Goal: Transaction & Acquisition: Purchase product/service

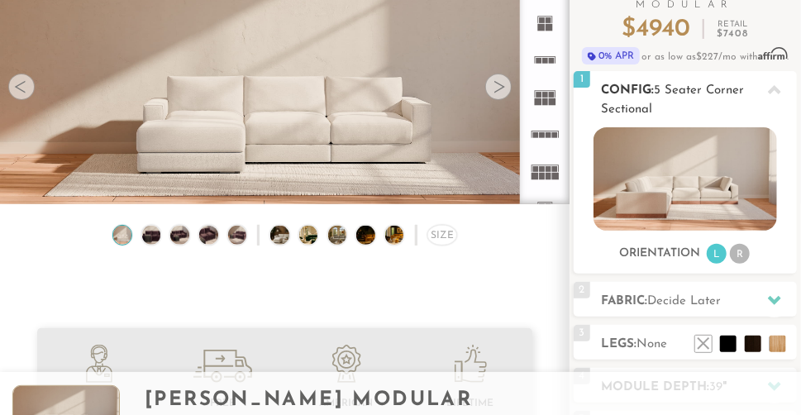
scroll to position [171, 0]
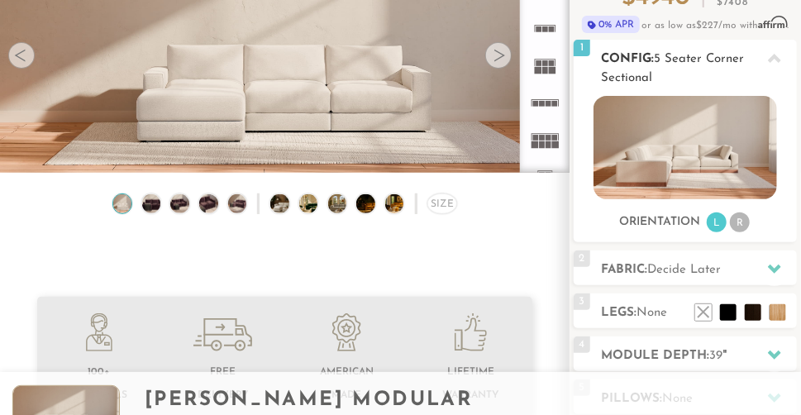
click at [674, 177] on img at bounding box center [684, 147] width 183 height 103
click at [720, 221] on li "L" at bounding box center [716, 222] width 20 height 20
click at [740, 224] on li "R" at bounding box center [740, 222] width 20 height 20
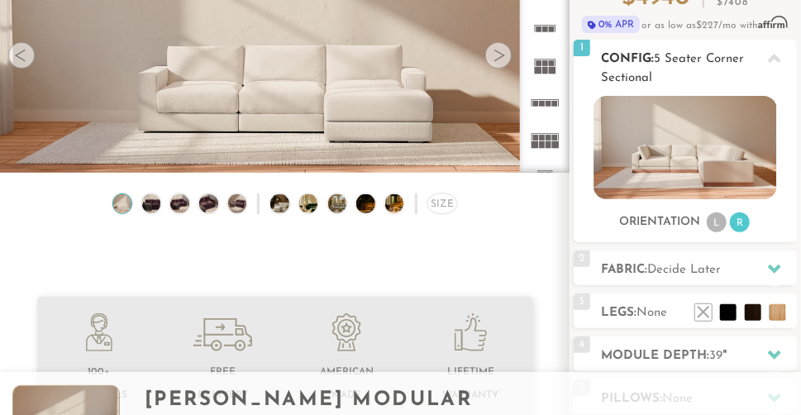
click at [714, 223] on li "L" at bounding box center [716, 222] width 20 height 20
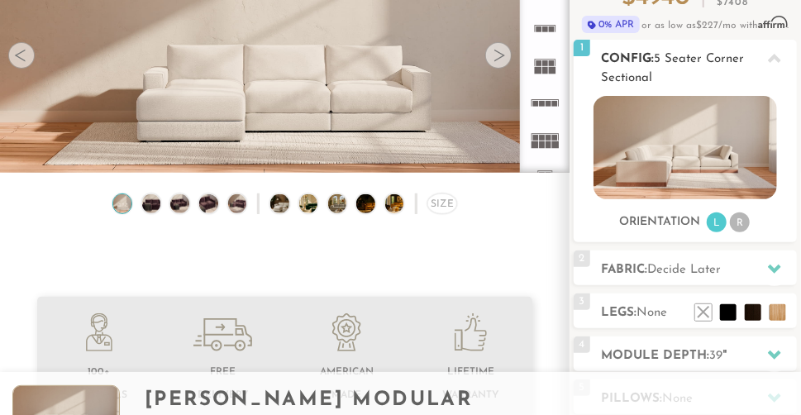
click at [779, 52] on icon at bounding box center [774, 58] width 13 height 13
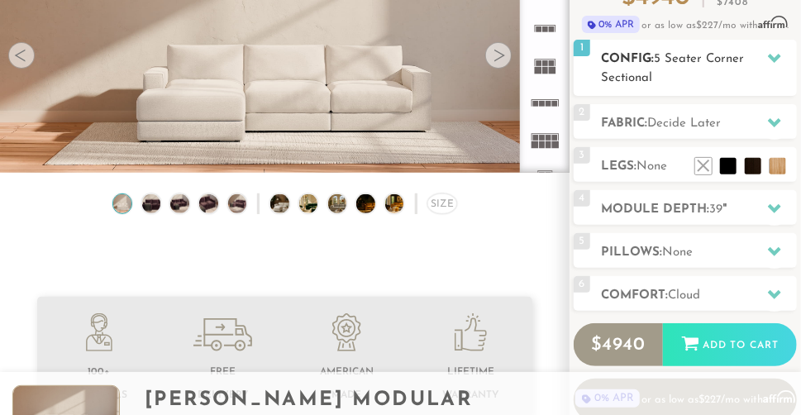
click at [777, 55] on icon at bounding box center [774, 58] width 13 height 9
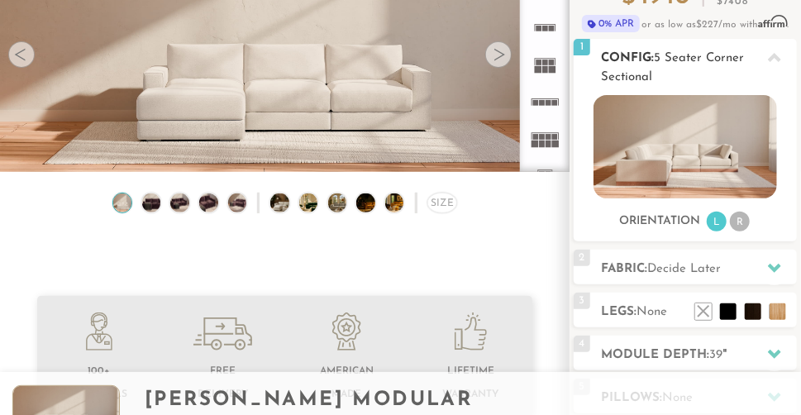
scroll to position [169, 0]
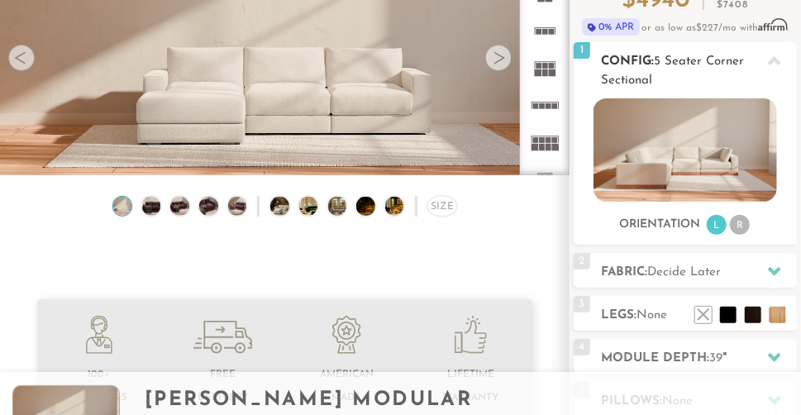
click at [778, 57] on icon at bounding box center [774, 61] width 13 height 13
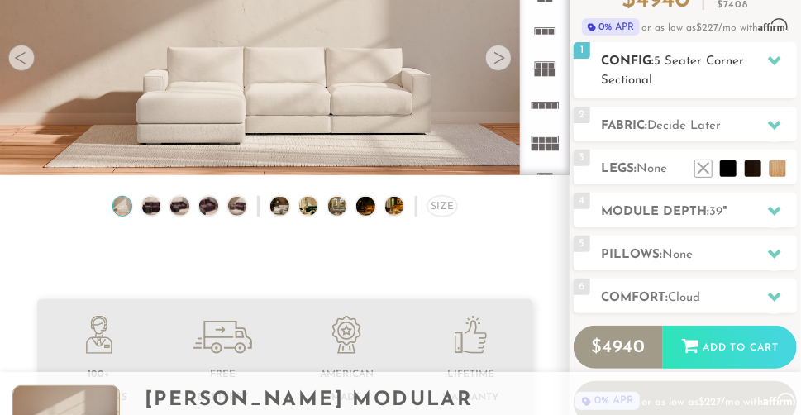
click at [778, 57] on icon at bounding box center [774, 60] width 13 height 9
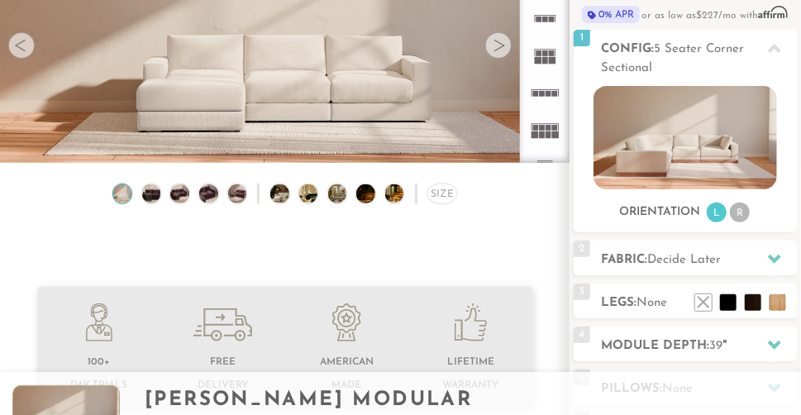
scroll to position [183, 0]
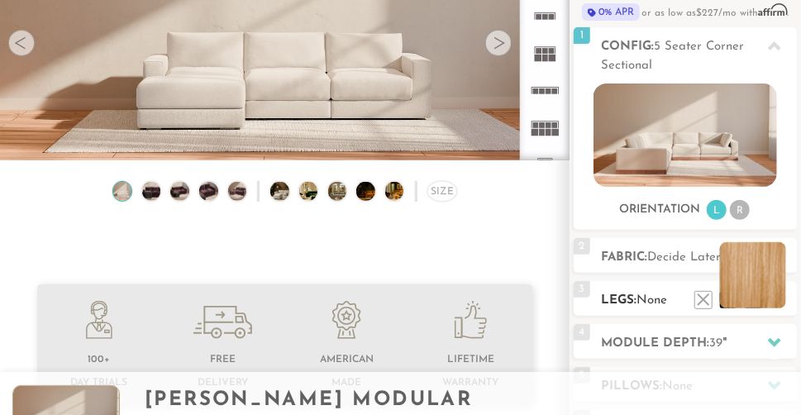
click at [774, 304] on li at bounding box center [753, 275] width 66 height 66
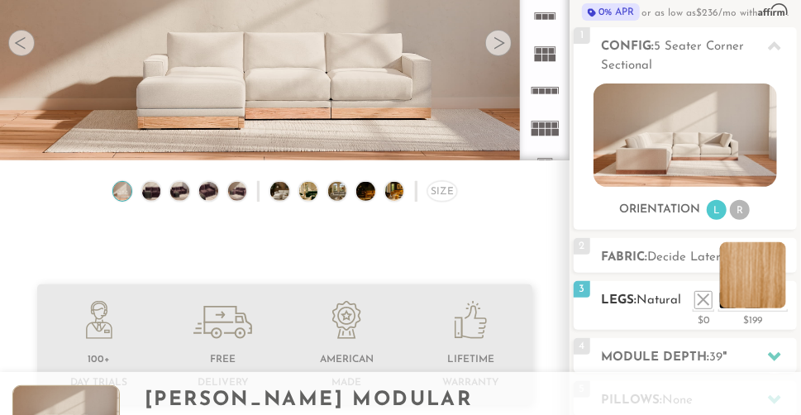
click at [761, 297] on li at bounding box center [753, 275] width 66 height 66
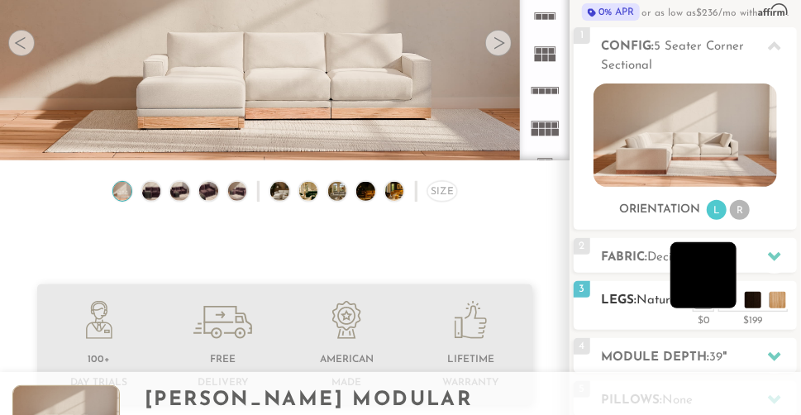
click at [731, 304] on li at bounding box center [703, 275] width 66 height 66
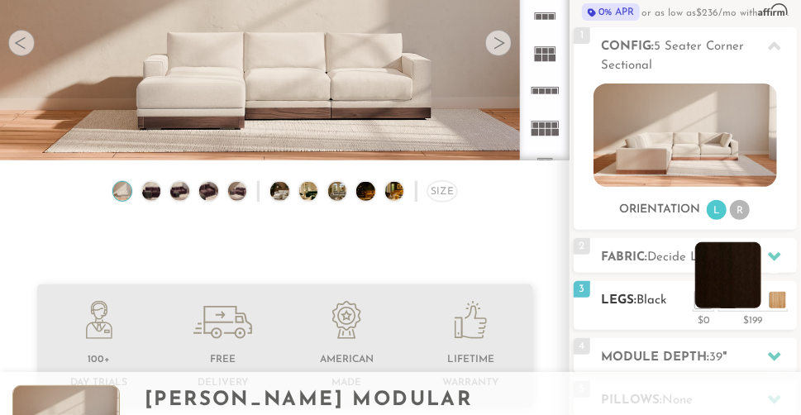
click at [752, 306] on li at bounding box center [728, 275] width 66 height 66
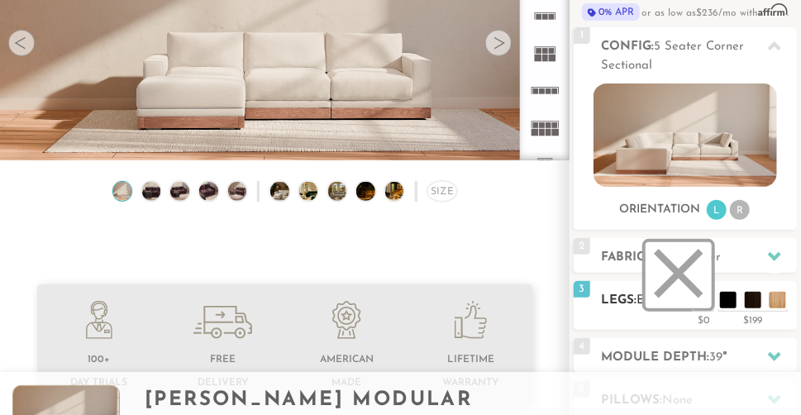
click at [711, 301] on li at bounding box center [678, 275] width 66 height 66
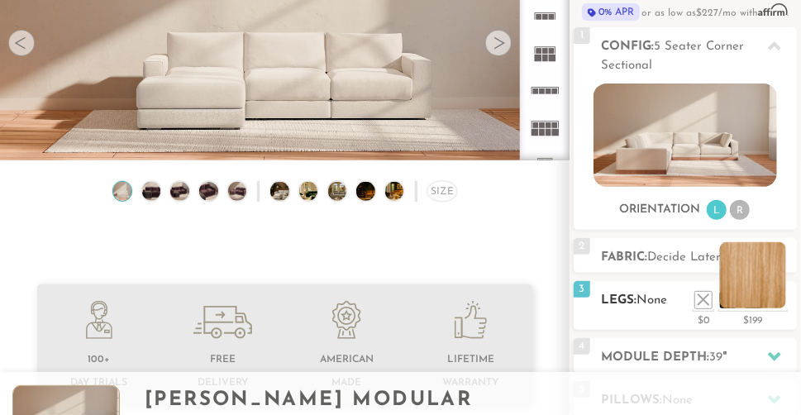
click at [780, 302] on li at bounding box center [753, 275] width 66 height 66
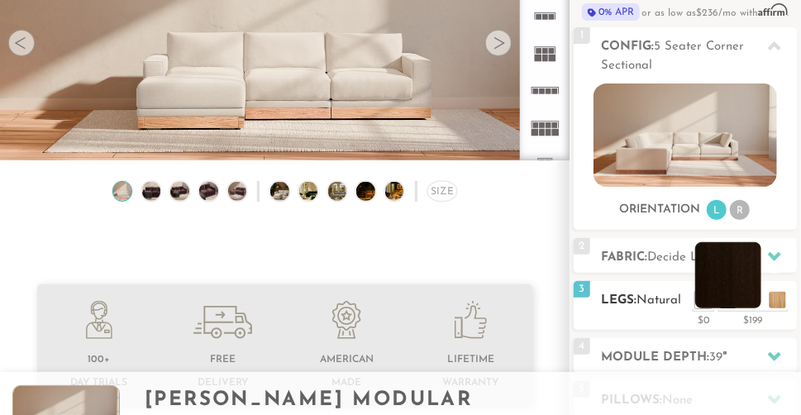
click at [753, 302] on li at bounding box center [728, 275] width 66 height 66
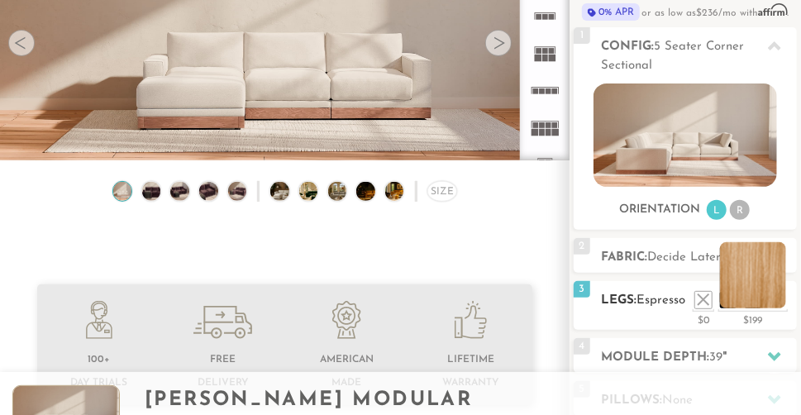
click at [781, 305] on li at bounding box center [753, 275] width 66 height 66
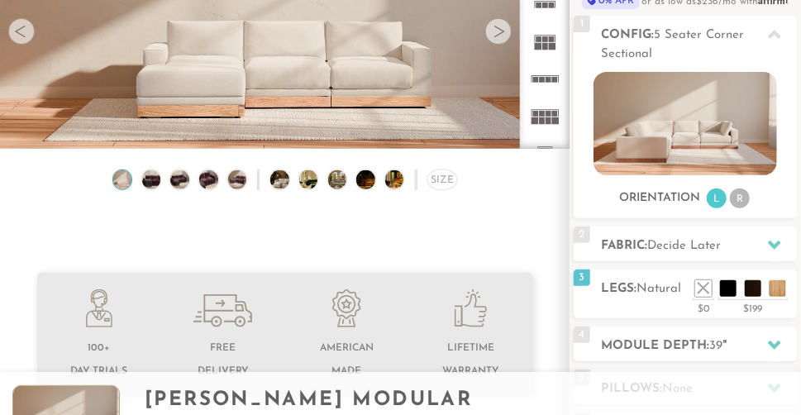
scroll to position [197, 0]
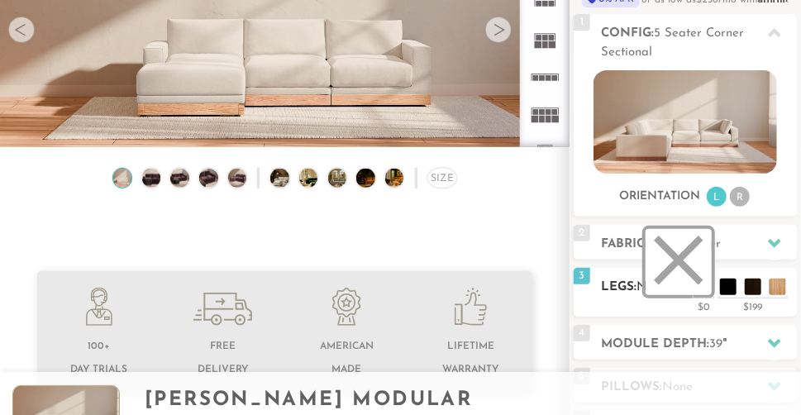
click at [697, 278] on li at bounding box center [678, 262] width 66 height 66
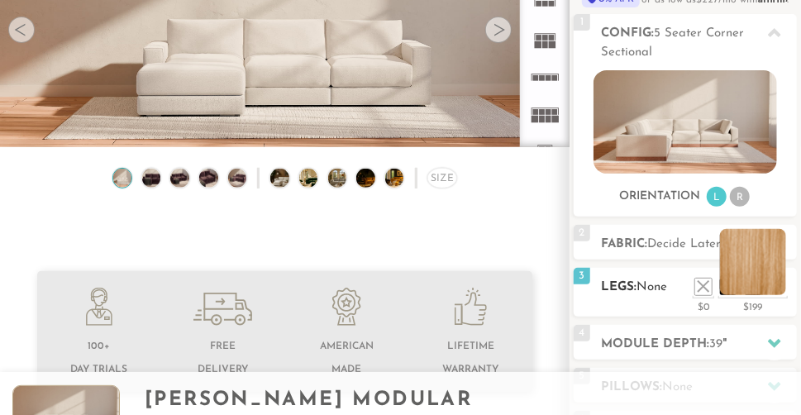
click at [781, 288] on li at bounding box center [753, 262] width 66 height 66
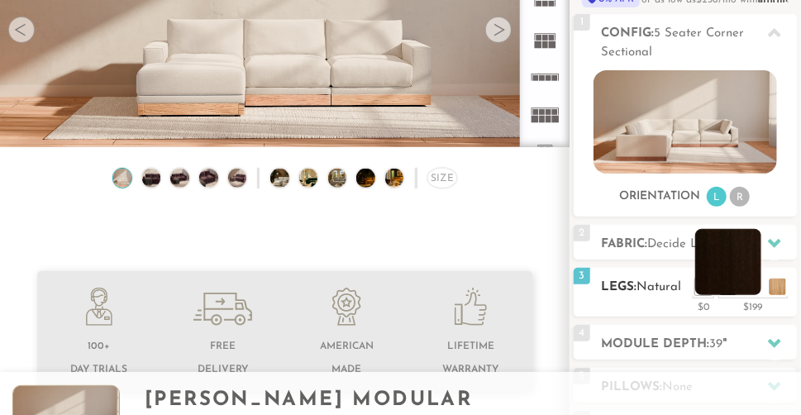
click at [757, 289] on li at bounding box center [728, 262] width 66 height 66
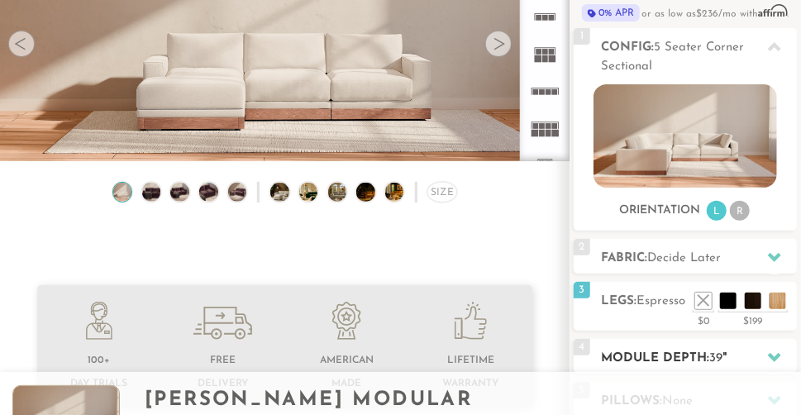
scroll to position [202, 0]
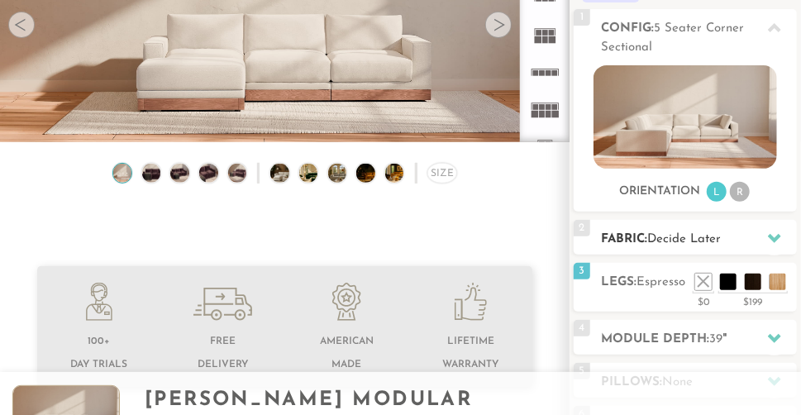
click at [777, 235] on icon at bounding box center [774, 238] width 13 height 9
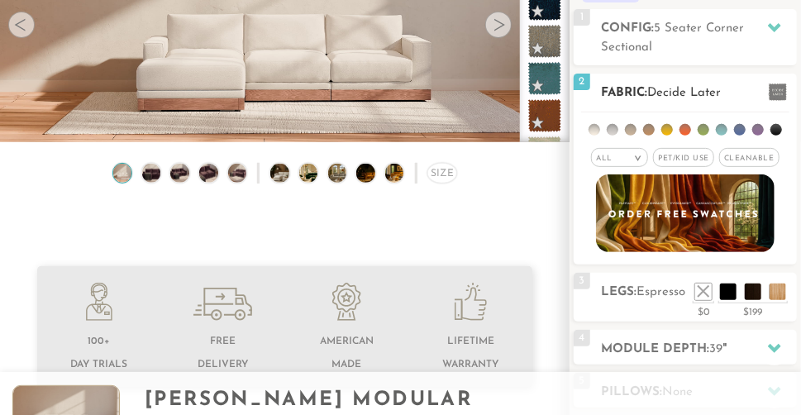
click at [668, 126] on li at bounding box center [667, 130] width 12 height 12
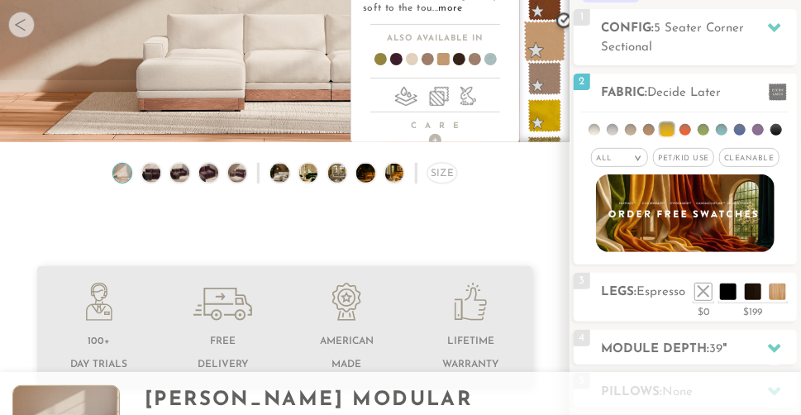
click at [550, 41] on span at bounding box center [544, 41] width 41 height 41
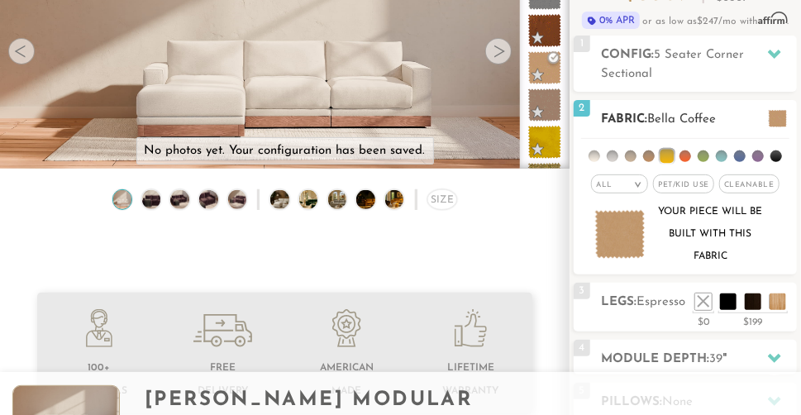
scroll to position [150, 0]
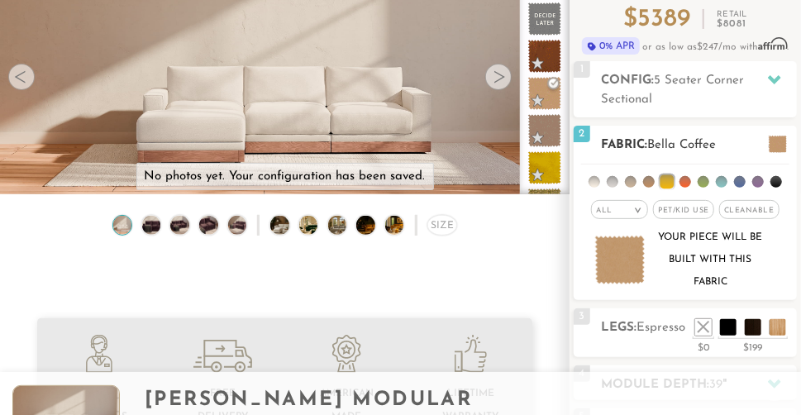
click at [685, 183] on li at bounding box center [685, 182] width 12 height 12
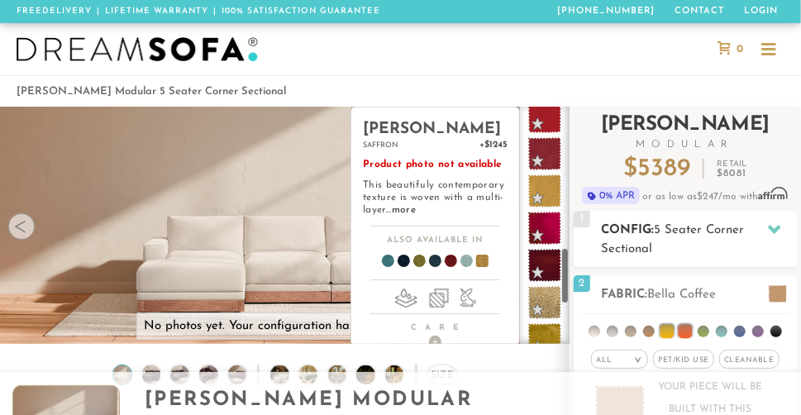
scroll to position [677, 0]
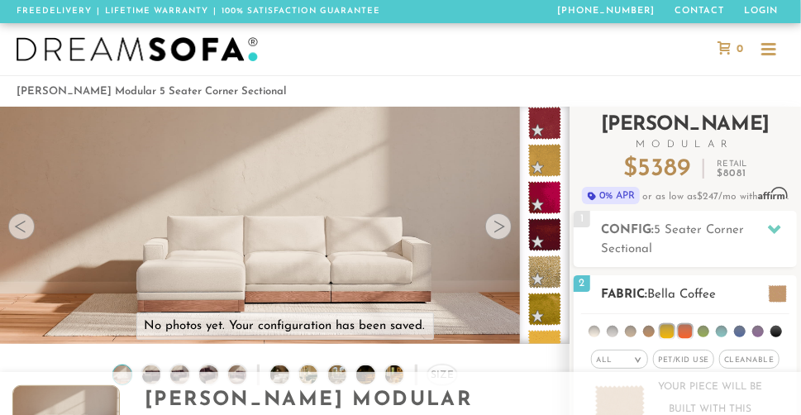
click at [643, 326] on ul at bounding box center [685, 329] width 208 height 31
click at [647, 330] on li at bounding box center [649, 332] width 12 height 12
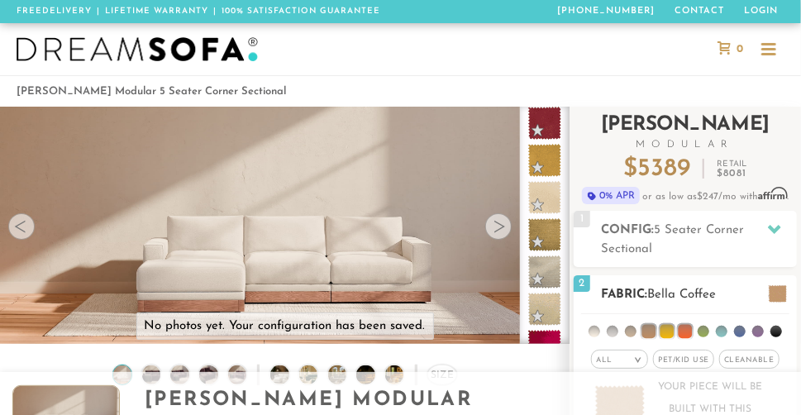
click at [722, 329] on li at bounding box center [721, 332] width 12 height 12
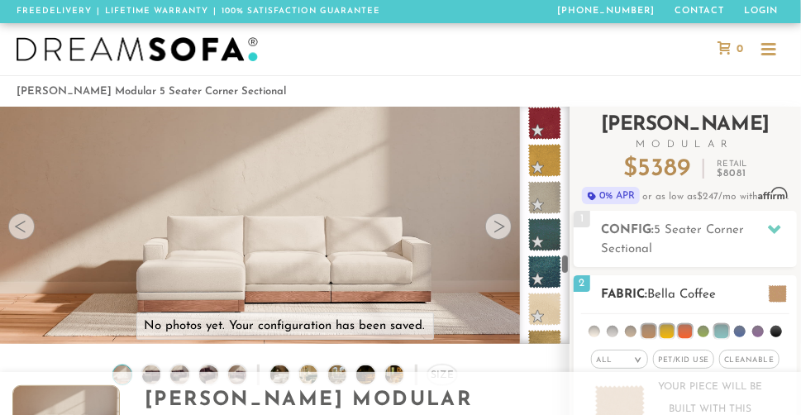
click at [728, 329] on li at bounding box center [722, 332] width 14 height 14
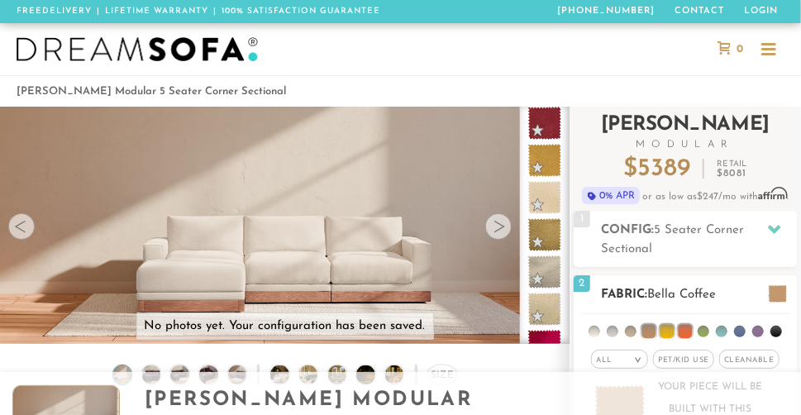
click at [764, 331] on ul at bounding box center [685, 329] width 208 height 31
click at [605, 333] on ul at bounding box center [685, 329] width 208 height 31
click at [597, 331] on li at bounding box center [594, 332] width 12 height 12
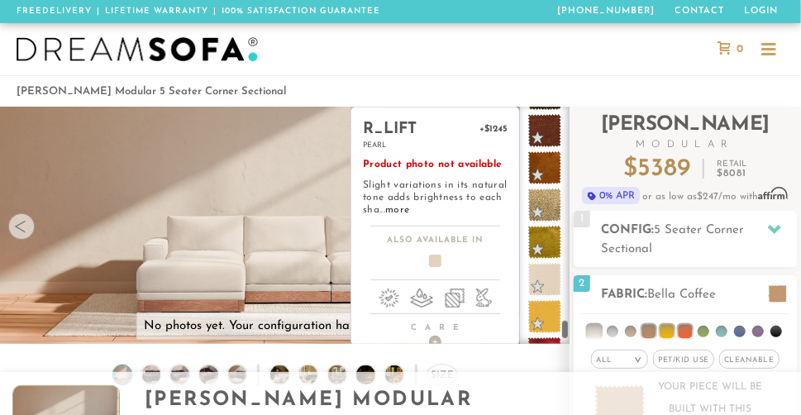
scroll to position [2959, 0]
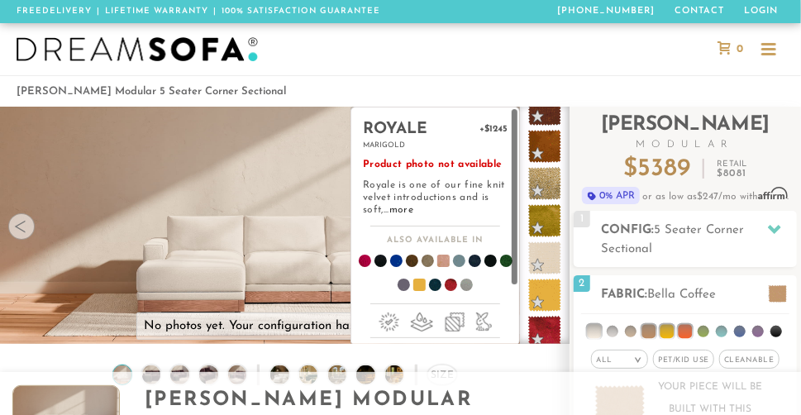
click at [441, 261] on span at bounding box center [437, 263] width 64 height 61
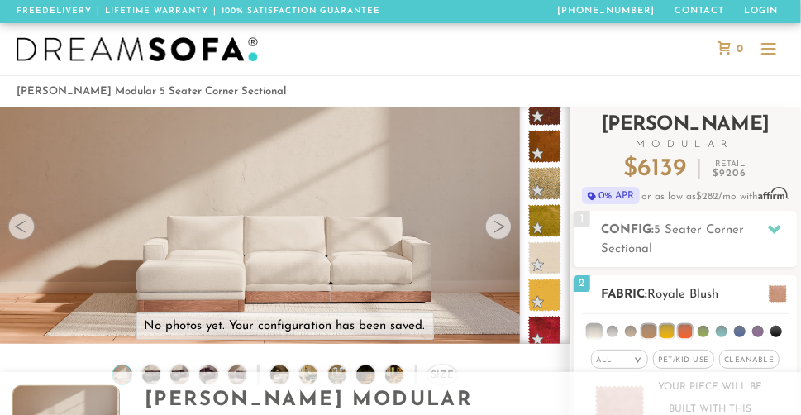
click at [683, 330] on li at bounding box center [685, 332] width 14 height 14
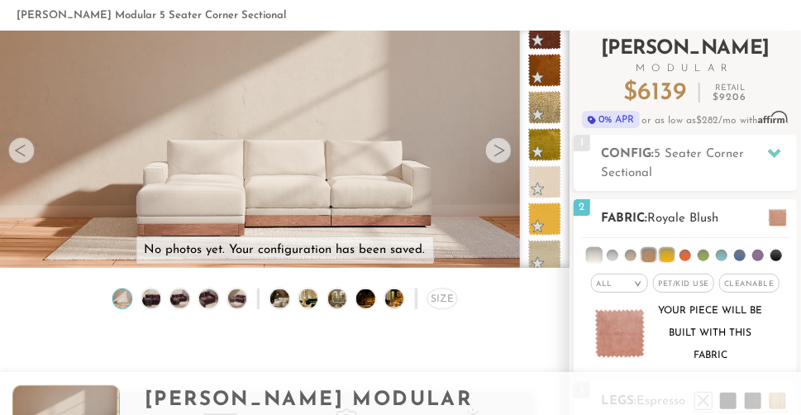
scroll to position [138, 0]
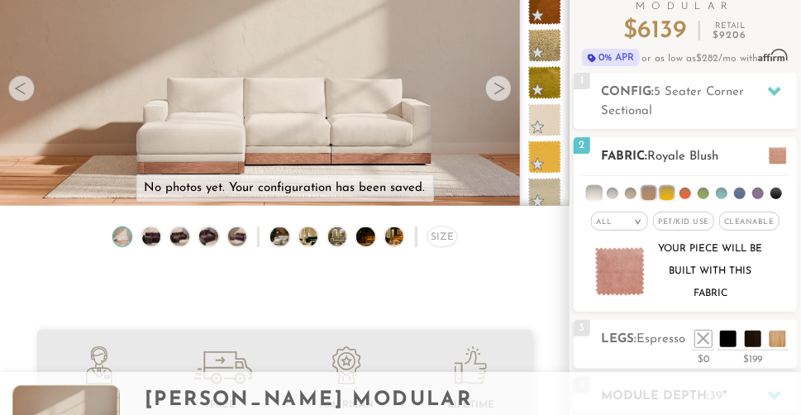
click at [673, 188] on li at bounding box center [667, 194] width 14 height 14
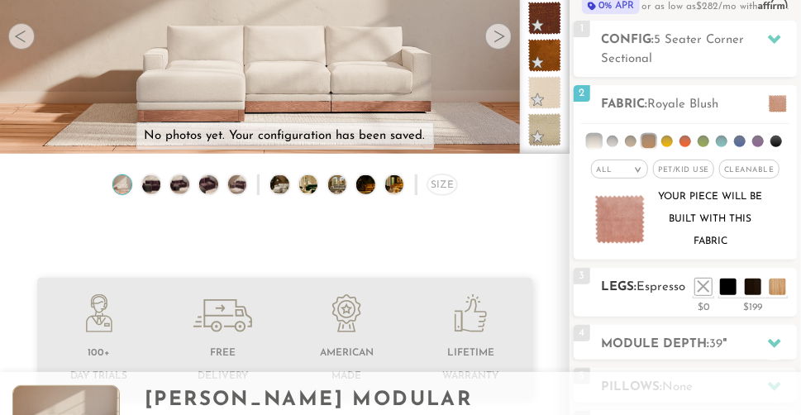
scroll to position [193, 0]
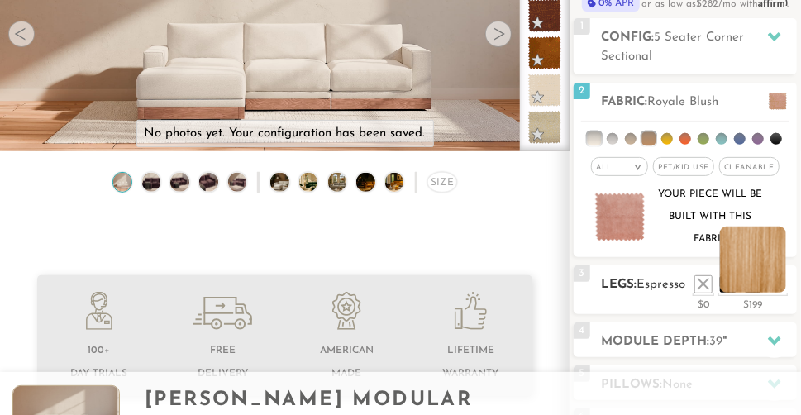
click at [779, 287] on li at bounding box center [753, 259] width 66 height 66
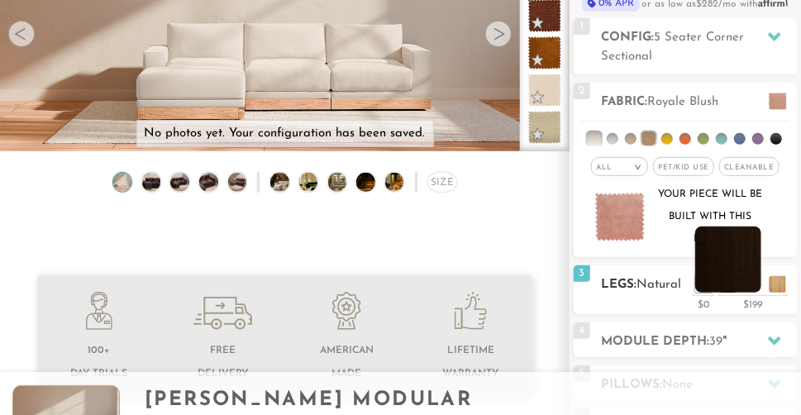
click at [754, 285] on li at bounding box center [728, 259] width 66 height 66
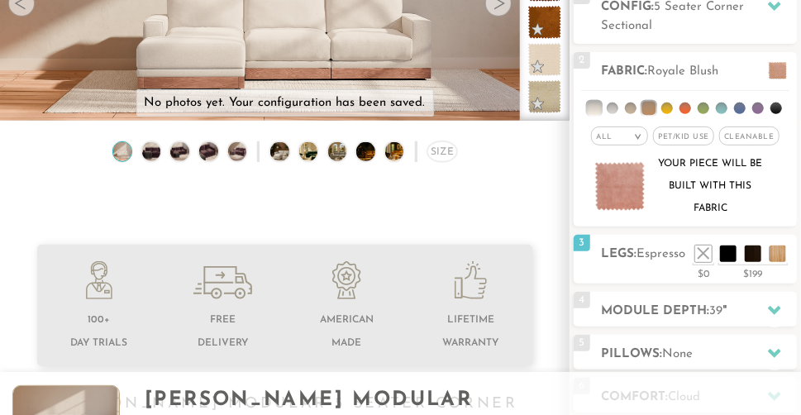
scroll to position [236, 0]
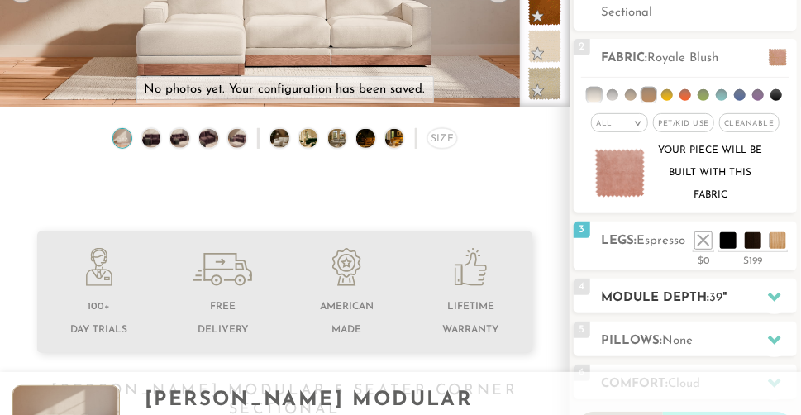
click at [778, 294] on icon at bounding box center [774, 296] width 13 height 9
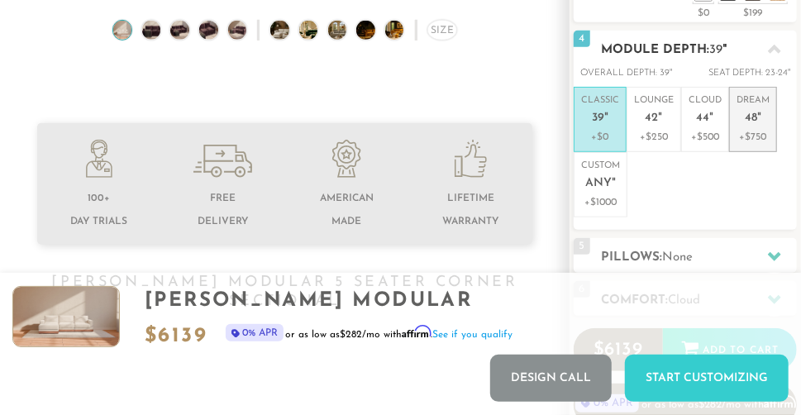
scroll to position [304, 0]
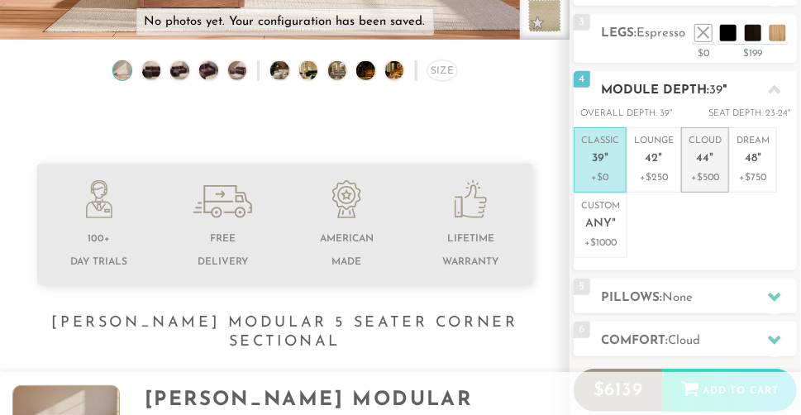
click at [705, 180] on p "+$500" at bounding box center [704, 177] width 33 height 15
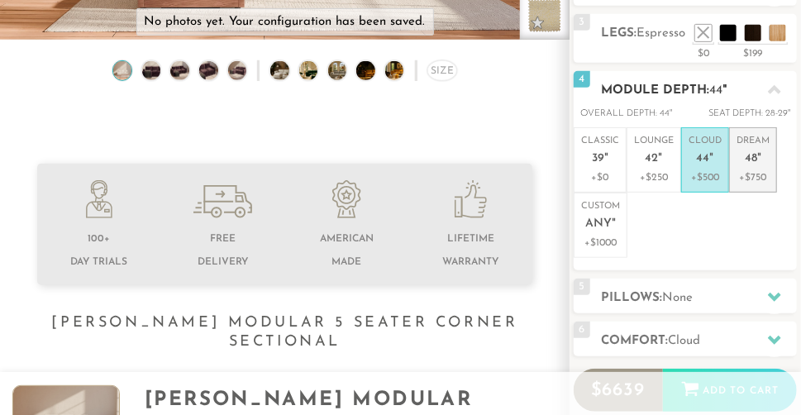
click at [749, 149] on p "Dream 48 "" at bounding box center [752, 153] width 33 height 36
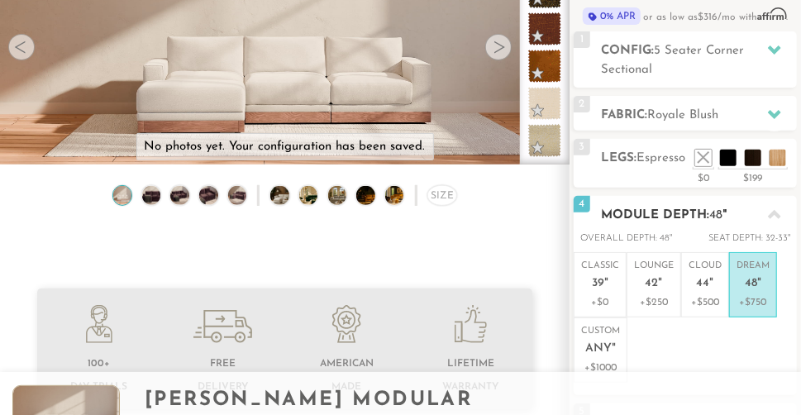
scroll to position [63, 0]
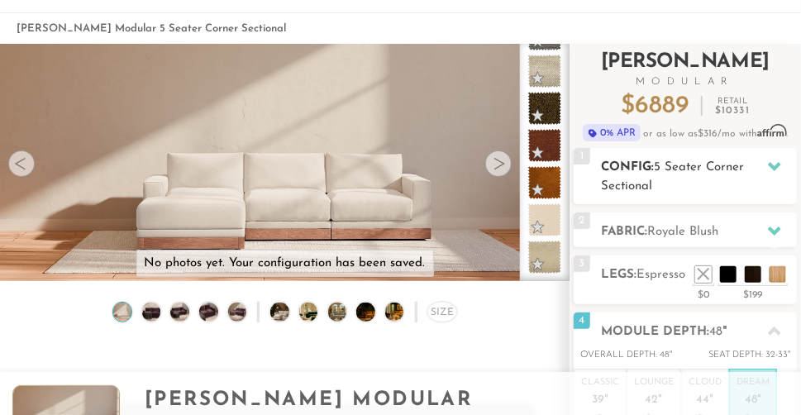
click at [772, 167] on icon at bounding box center [774, 166] width 13 height 9
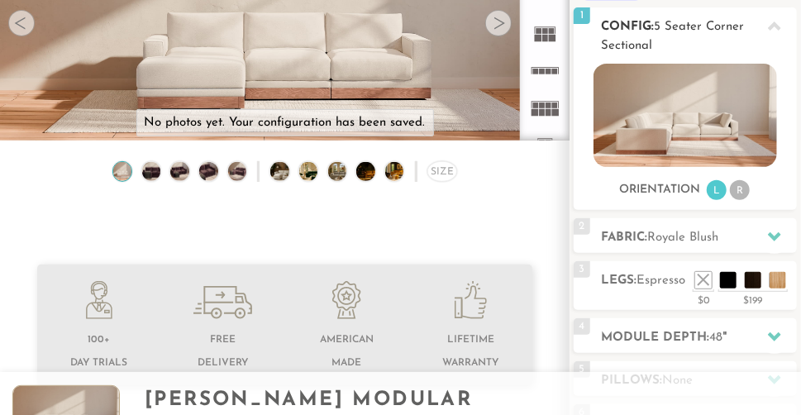
scroll to position [256, 0]
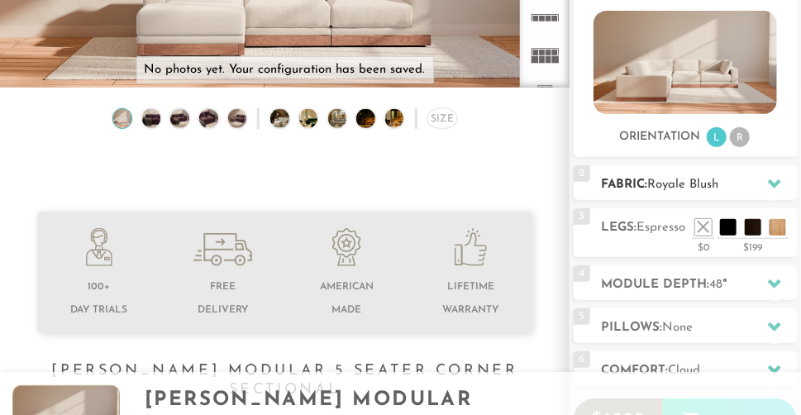
click at [708, 182] on span "Royale Blush" at bounding box center [682, 184] width 71 height 12
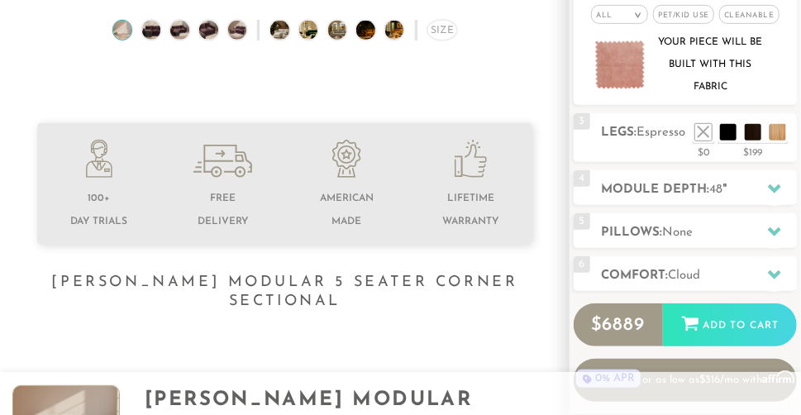
scroll to position [377, 0]
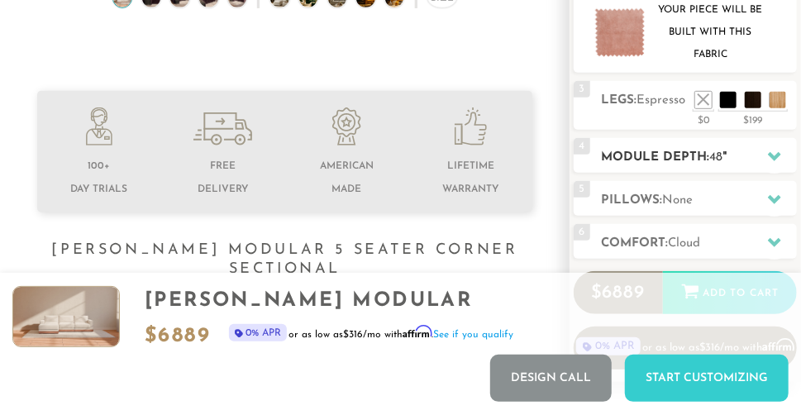
click at [778, 155] on icon at bounding box center [774, 156] width 13 height 9
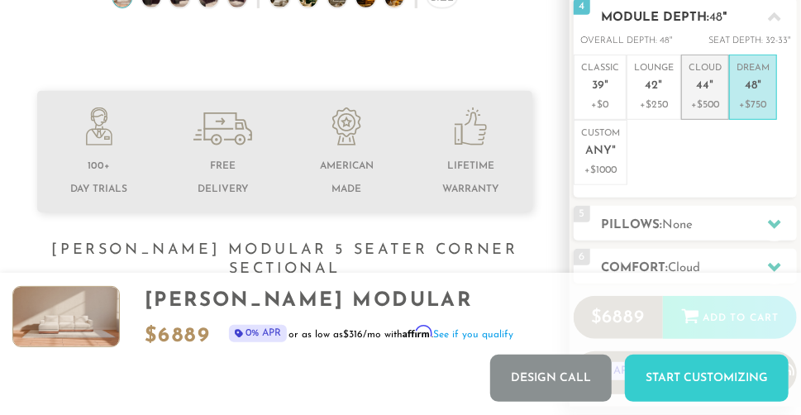
click at [711, 100] on p "+$500" at bounding box center [704, 104] width 33 height 15
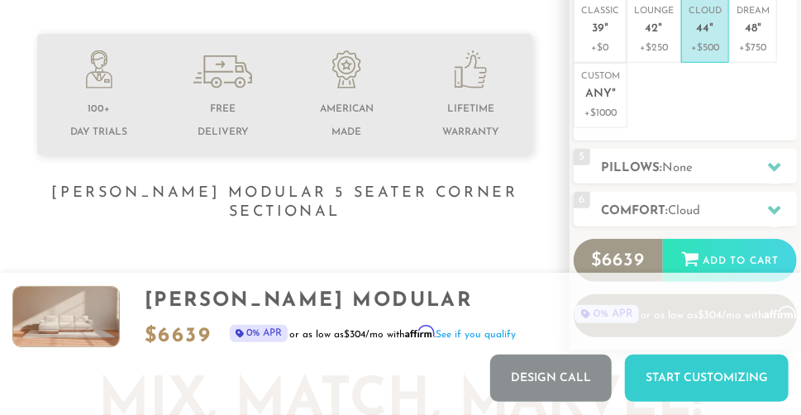
scroll to position [435, 0]
click at [757, 169] on h2 "Pillows: None" at bounding box center [699, 167] width 196 height 19
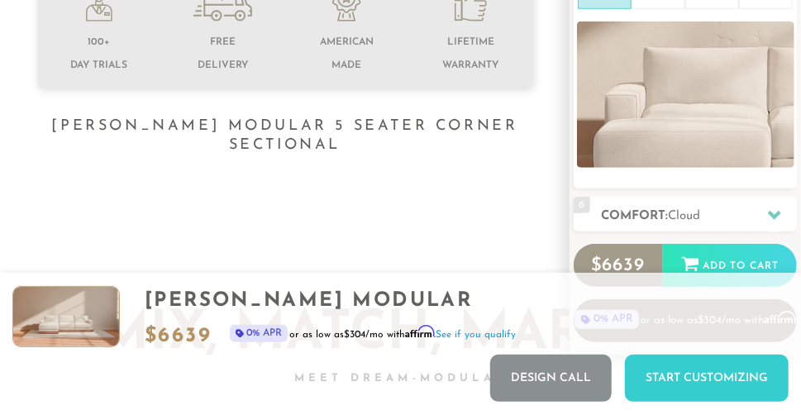
scroll to position [580, 0]
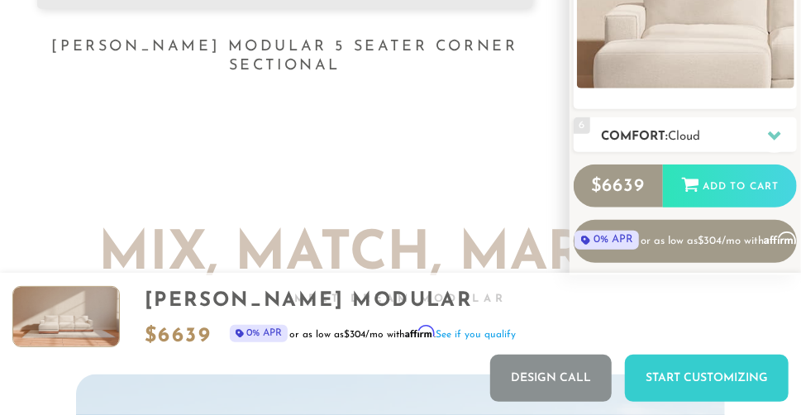
click at [772, 141] on div at bounding box center [774, 136] width 35 height 34
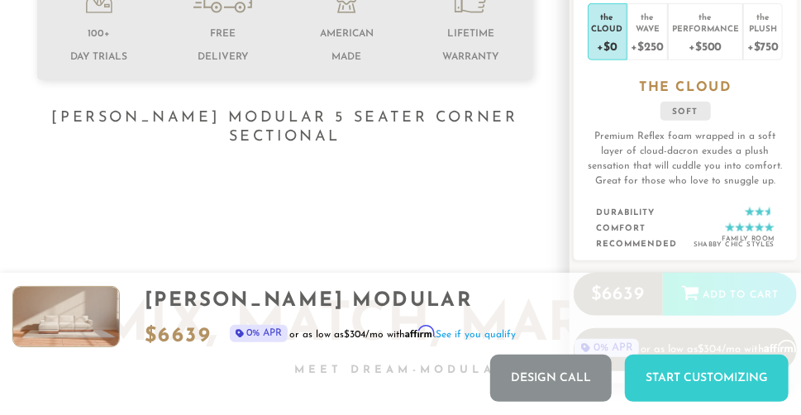
scroll to position [492, 0]
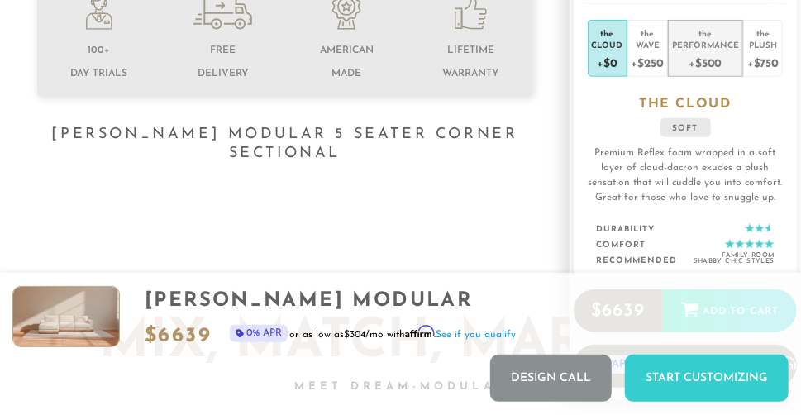
click at [714, 66] on div "+$500" at bounding box center [705, 62] width 67 height 24
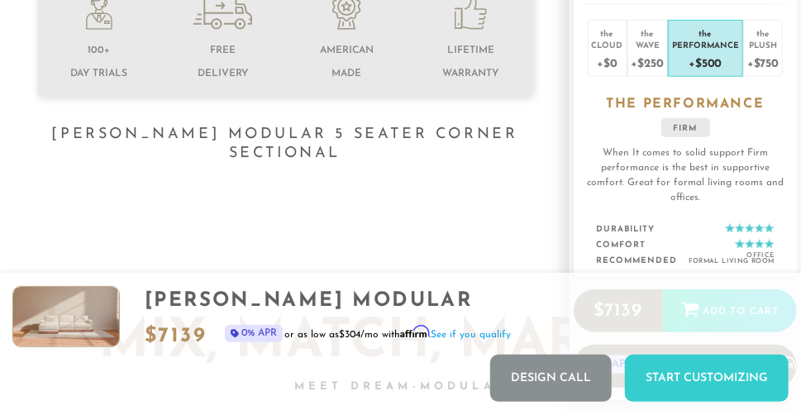
scroll to position [476, 0]
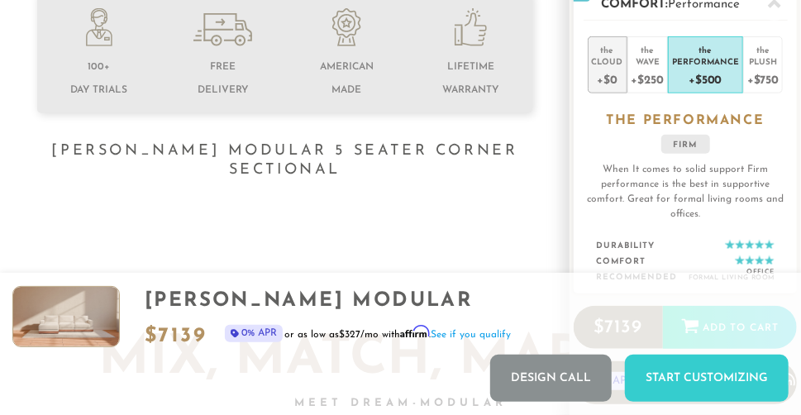
click at [601, 57] on div "Cloud" at bounding box center [607, 61] width 31 height 12
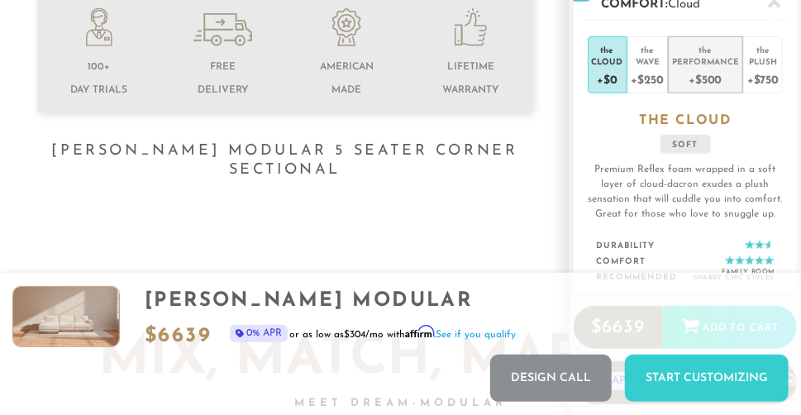
click at [721, 69] on div "+$500" at bounding box center [705, 79] width 67 height 24
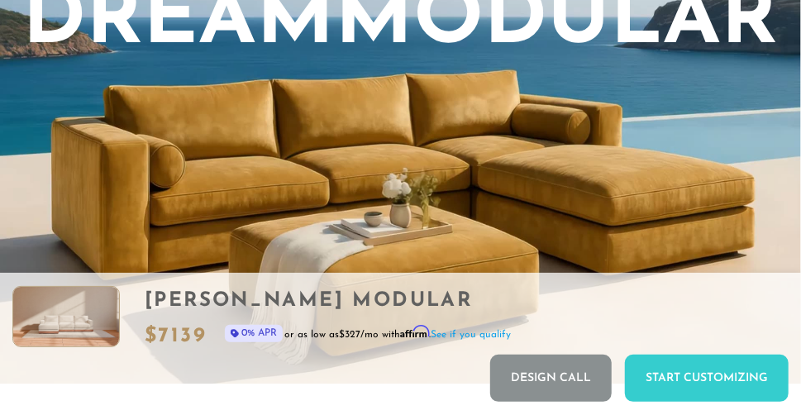
scroll to position [1111, 0]
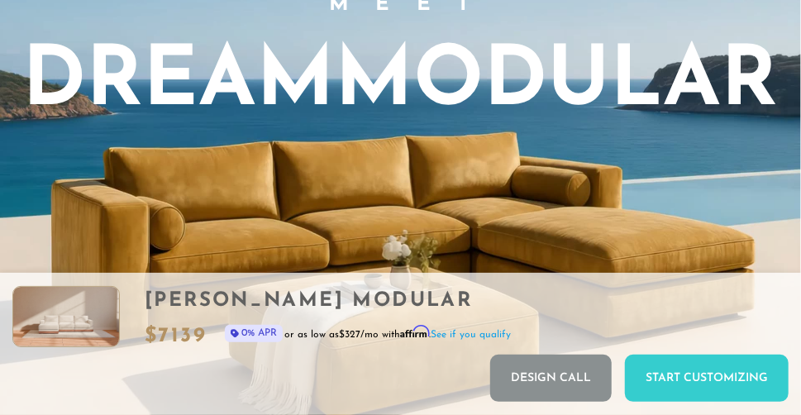
click at [433, 79] on h3 "DreamModular" at bounding box center [400, 84] width 755 height 83
click at [433, 80] on h3 "DreamModular" at bounding box center [400, 84] width 755 height 83
click at [517, 203] on video "Your browser does not support HTML5 video." at bounding box center [400, 144] width 801 height 603
drag, startPoint x: 463, startPoint y: 124, endPoint x: 762, endPoint y: 0, distance: 323.7
click at [0, 0] on video "Your browser does not support HTML5 video." at bounding box center [400, 144] width 801 height 603
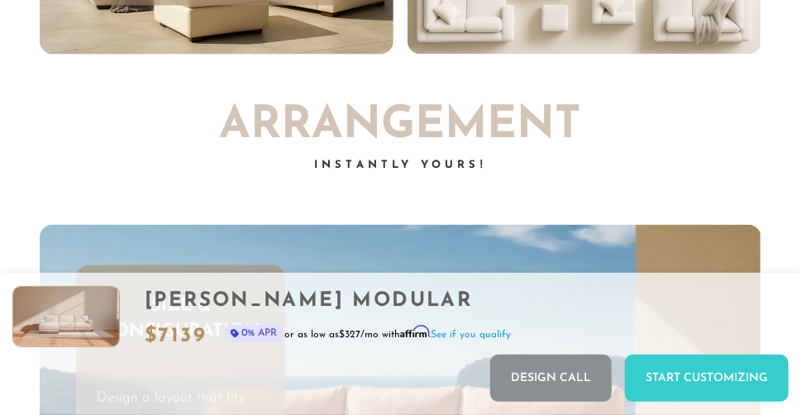
scroll to position [4173, 0]
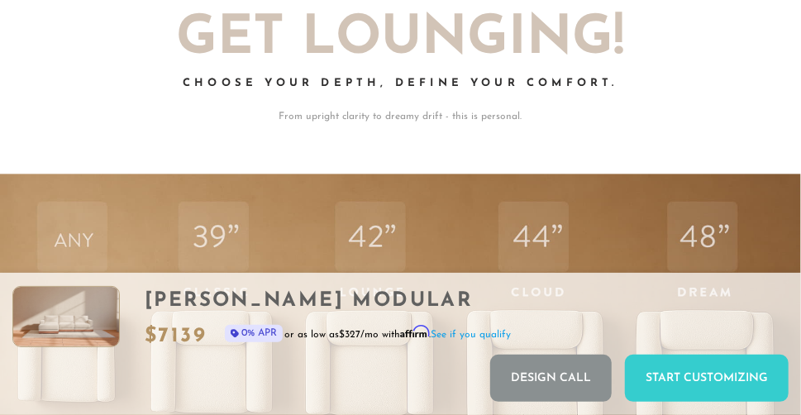
click at [478, 338] on link "See if you qualify" at bounding box center [471, 335] width 80 height 10
click at [478, 335] on link "See if you qualify" at bounding box center [471, 335] width 80 height 10
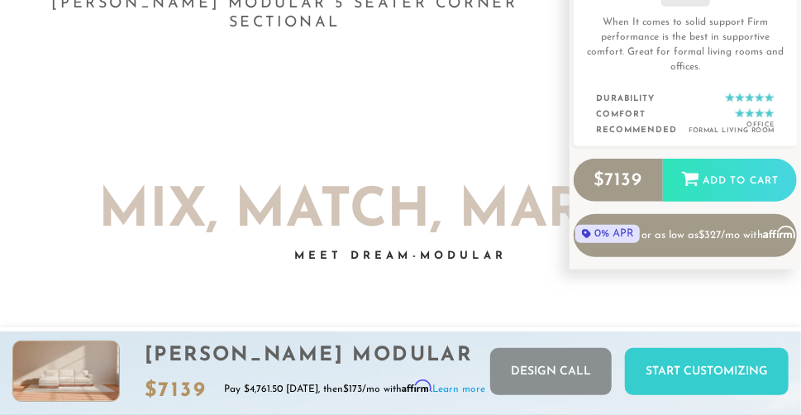
scroll to position [0, 0]
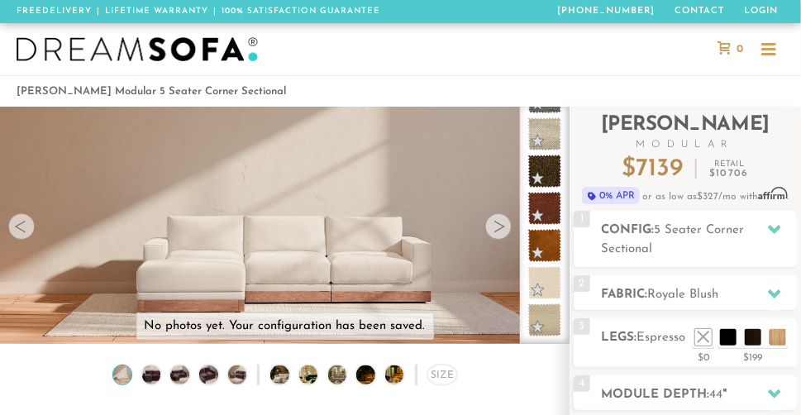
click at [770, 59] on div at bounding box center [768, 50] width 31 height 31
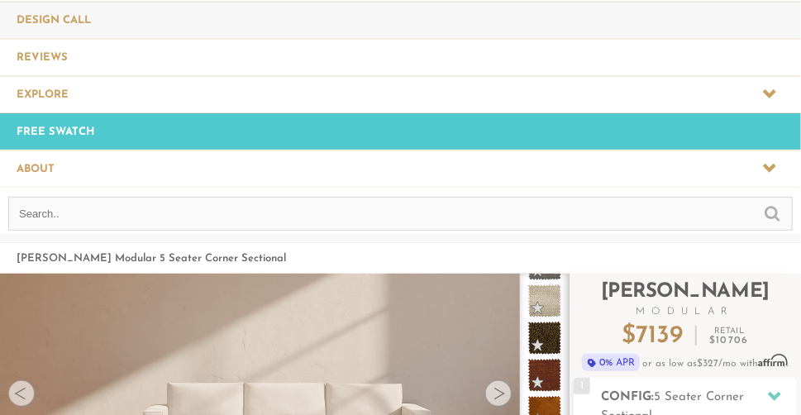
scroll to position [231, 0]
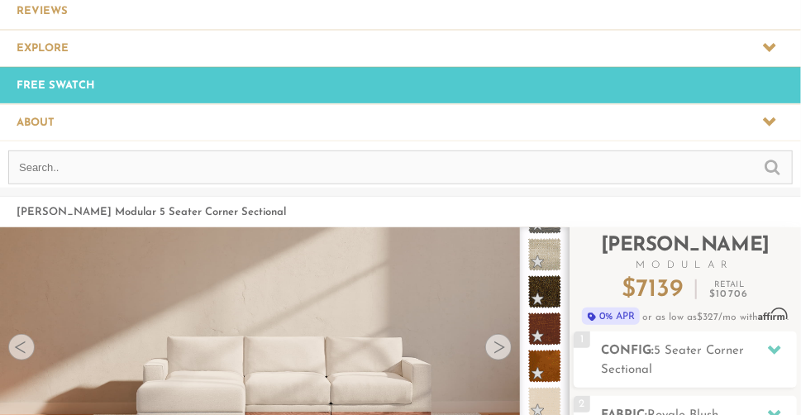
click at [186, 75] on link "Free Swatch" at bounding box center [400, 85] width 801 height 36
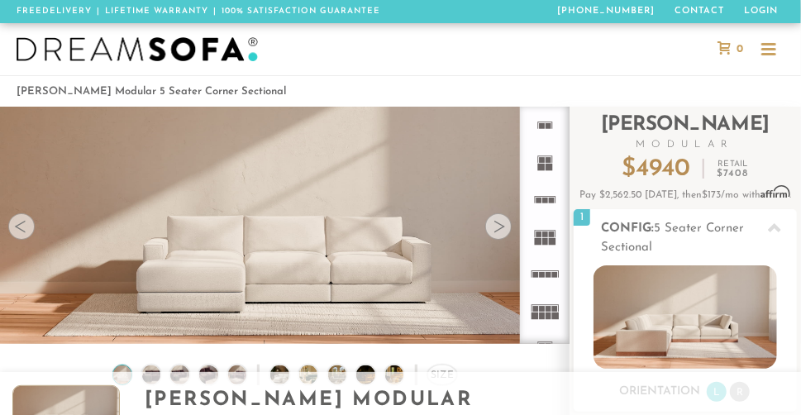
click at [770, 53] on div at bounding box center [768, 54] width 15 height 2
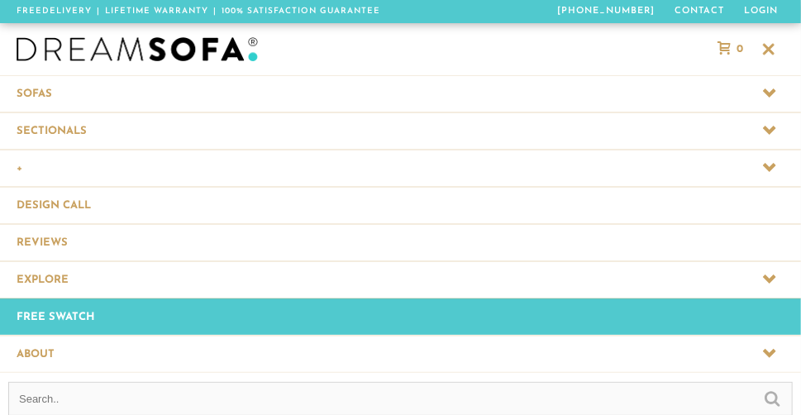
scroll to position [15763, 801]
click at [183, 130] on span at bounding box center [400, 130] width 801 height 36
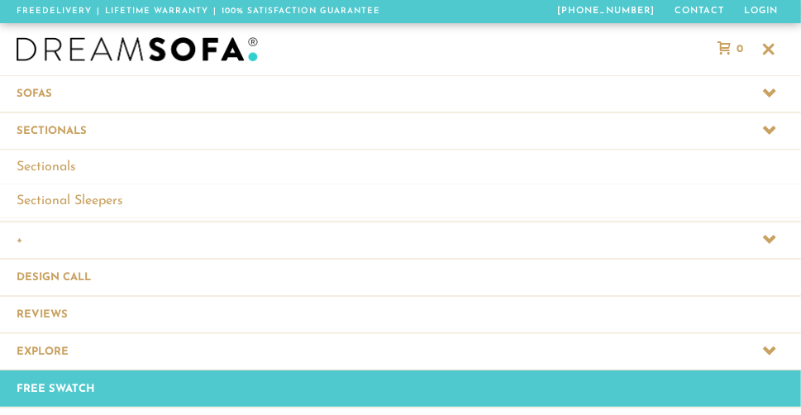
scroll to position [15865, 801]
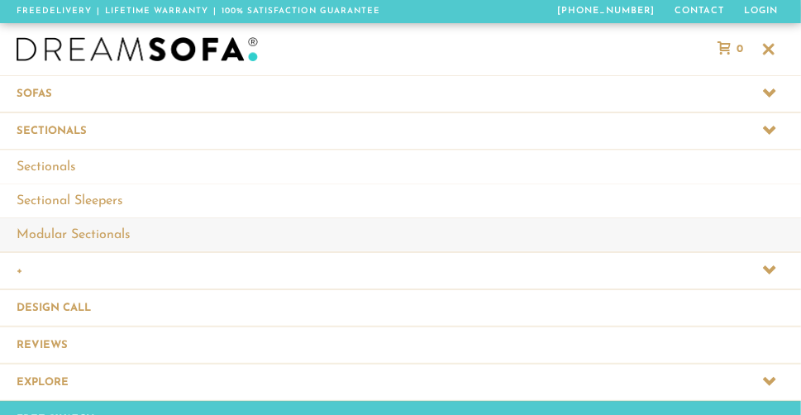
click at [125, 236] on link "Modular Sectionals" at bounding box center [400, 234] width 801 height 34
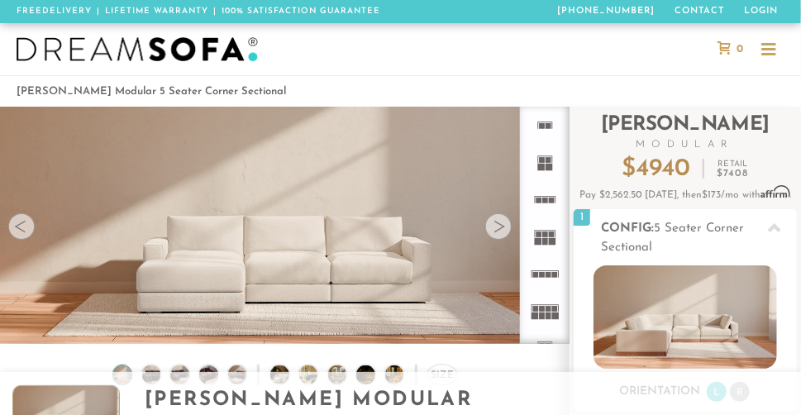
click at [774, 45] on div at bounding box center [768, 50] width 15 height 15
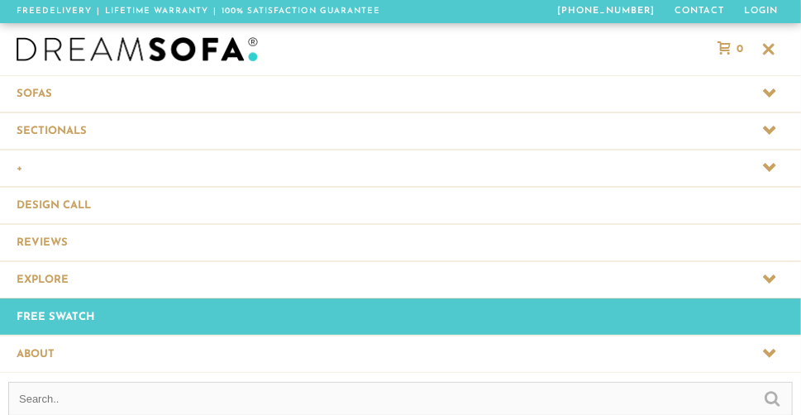
click at [468, 126] on span at bounding box center [400, 130] width 801 height 36
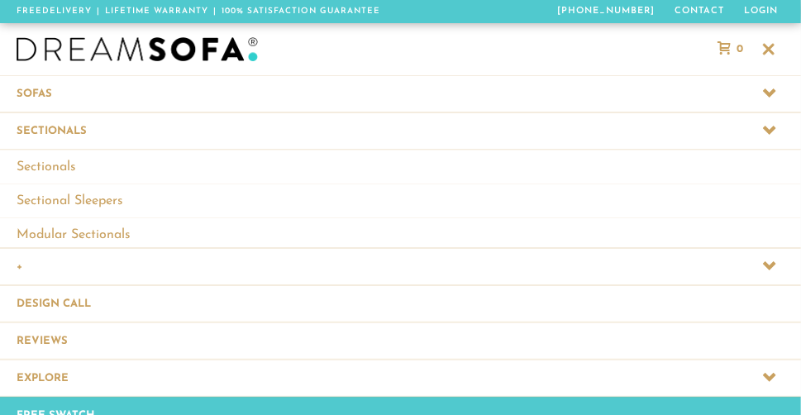
scroll to position [15865, 801]
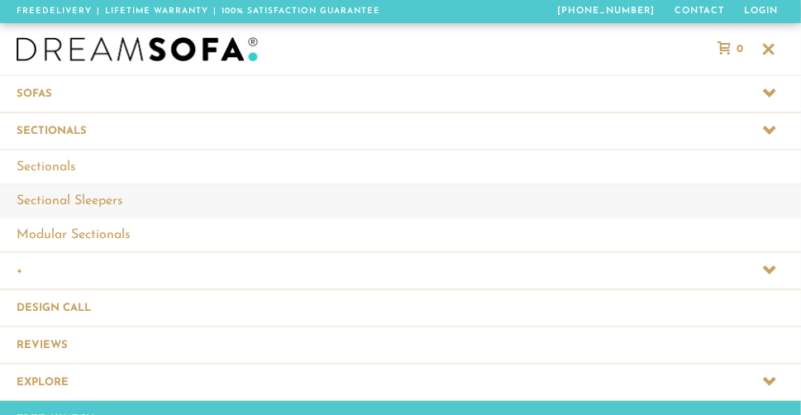
click at [421, 204] on link "Sectional Sleepers" at bounding box center [400, 200] width 801 height 34
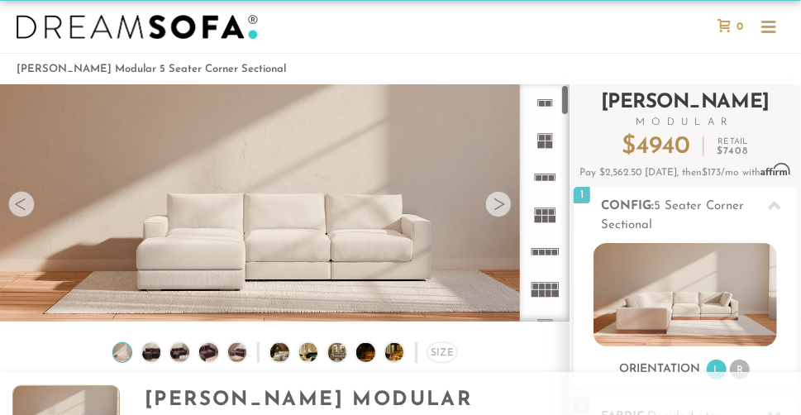
scroll to position [21, 0]
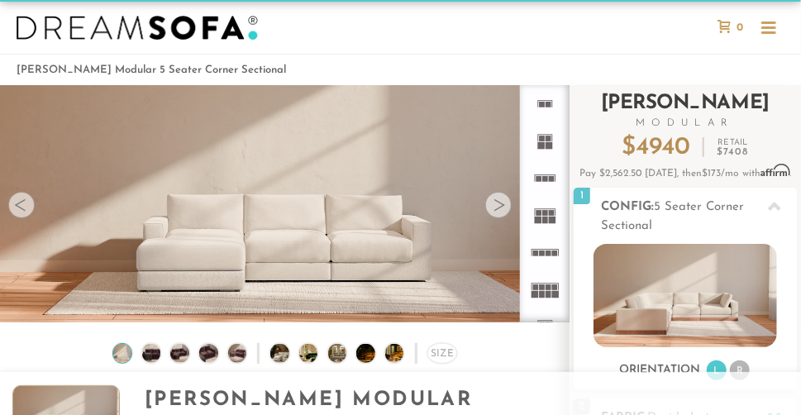
click at [663, 113] on h2 "Landon Modular" at bounding box center [684, 110] width 223 height 35
click at [666, 143] on span "4940" at bounding box center [662, 148] width 55 height 26
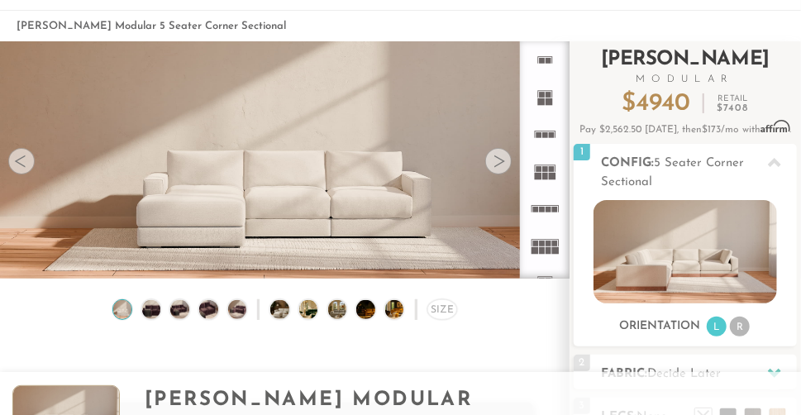
scroll to position [94, 0]
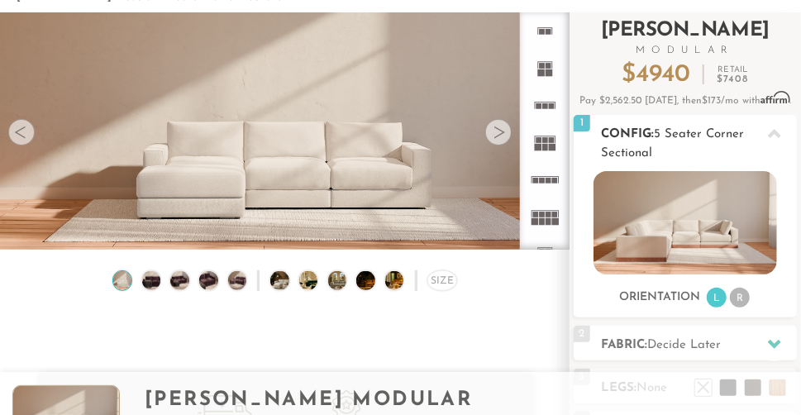
click at [683, 121] on div "1 Config: 5 Seater Corner Sectional R" at bounding box center [684, 143] width 223 height 56
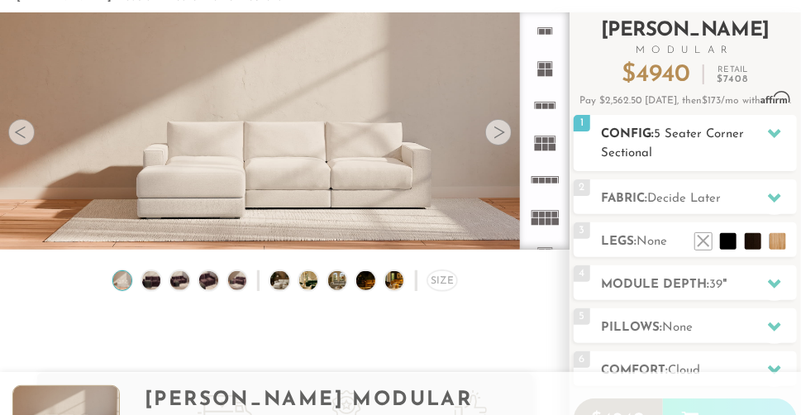
click at [684, 127] on h2 "Config: 5 Seater Corner Sectional" at bounding box center [699, 144] width 196 height 38
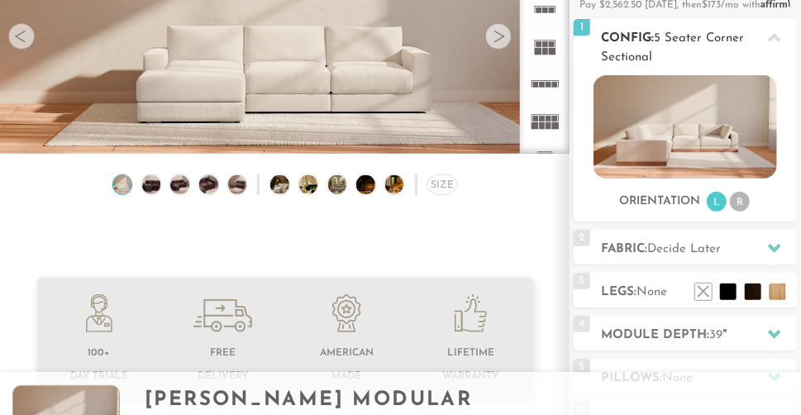
scroll to position [223, 0]
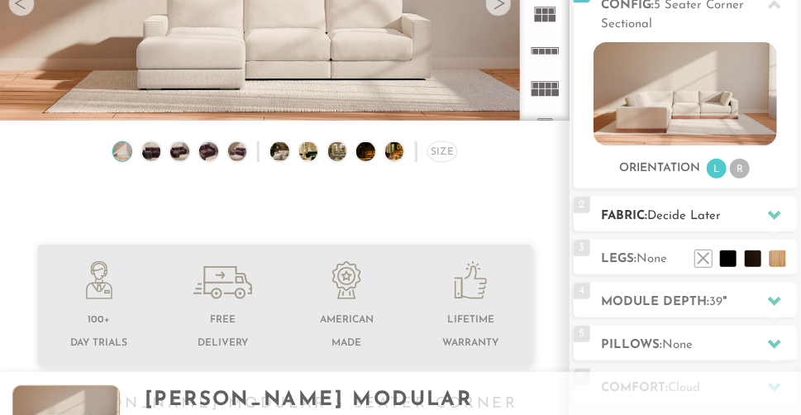
click at [735, 212] on h2 "Fabric: Decide Later" at bounding box center [699, 216] width 196 height 19
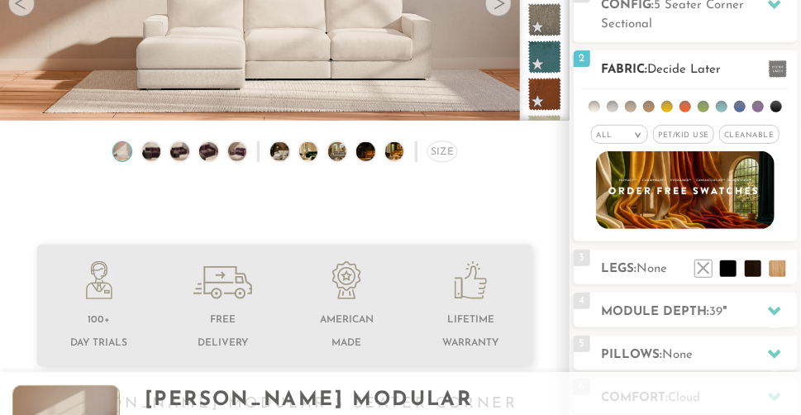
click at [671, 143] on span "Pet/Kid Use x" at bounding box center [683, 134] width 61 height 19
click at [605, 142] on div "All >" at bounding box center [614, 134] width 57 height 19
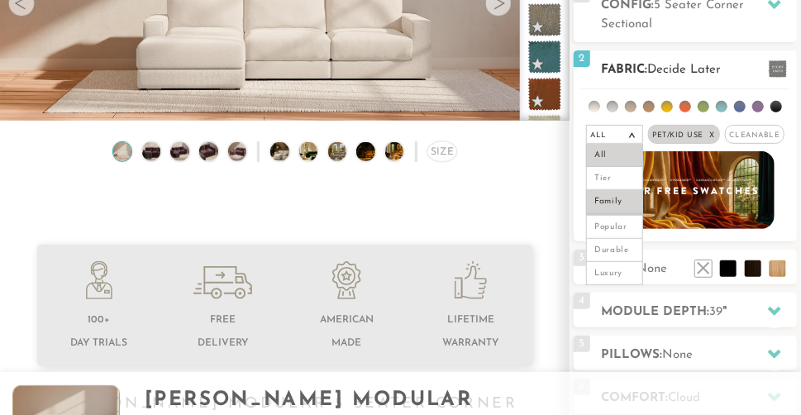
click at [610, 202] on li "Family" at bounding box center [614, 201] width 57 height 23
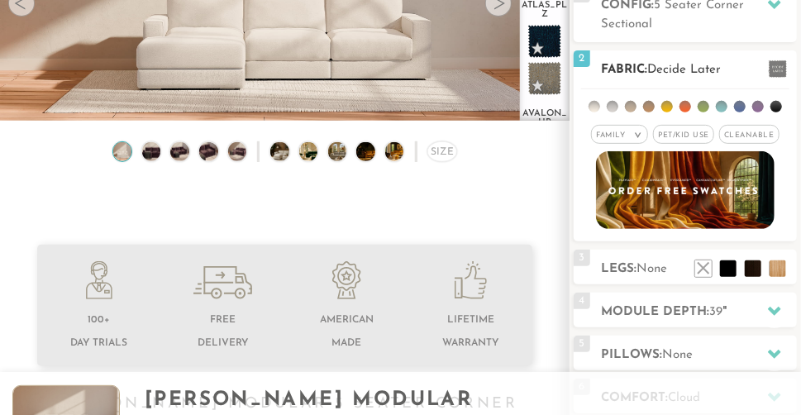
click at [688, 137] on span "Pet/Kid Use x" at bounding box center [683, 134] width 61 height 19
click at [620, 133] on em "Family" at bounding box center [605, 134] width 29 height 7
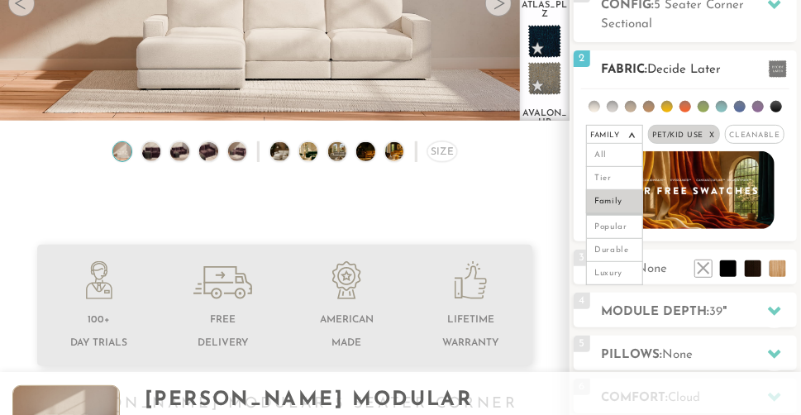
click at [760, 135] on span "Cleanable x" at bounding box center [755, 134] width 60 height 19
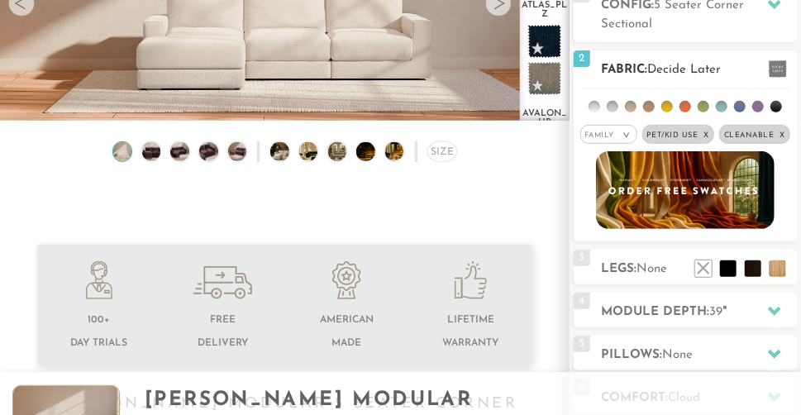
click at [601, 137] on em "Family" at bounding box center [599, 134] width 29 height 7
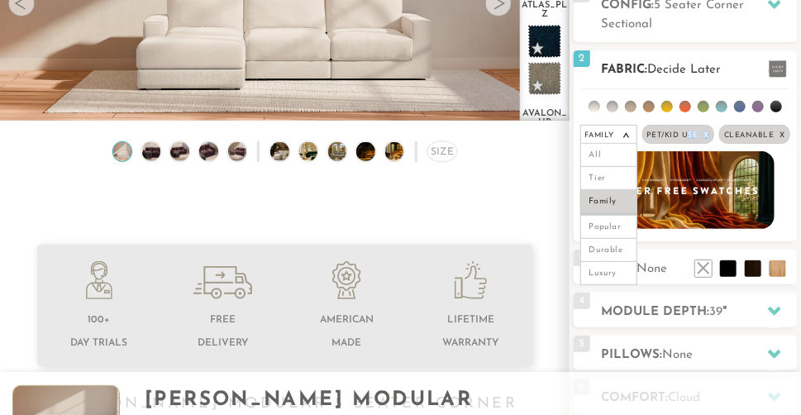
click at [686, 140] on span "Pet/Kid Use x" at bounding box center [678, 134] width 72 height 19
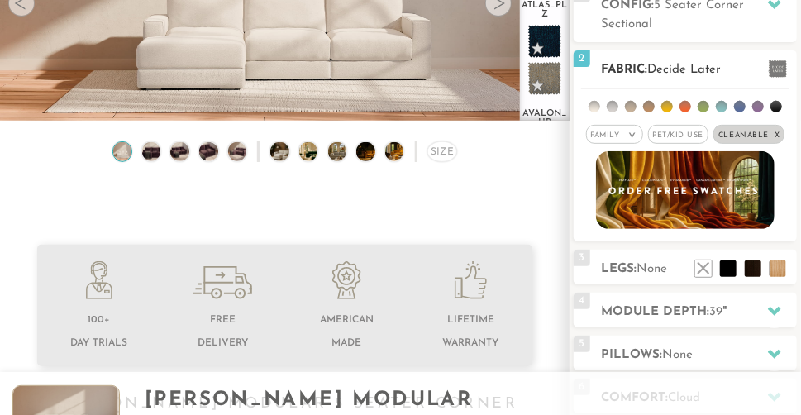
click at [686, 140] on span "Pet/Kid Use x" at bounding box center [678, 134] width 61 height 19
click at [658, 135] on span "Pet/Kid Use x" at bounding box center [678, 134] width 72 height 19
click at [734, 132] on span "Cleanable x" at bounding box center [748, 134] width 71 height 19
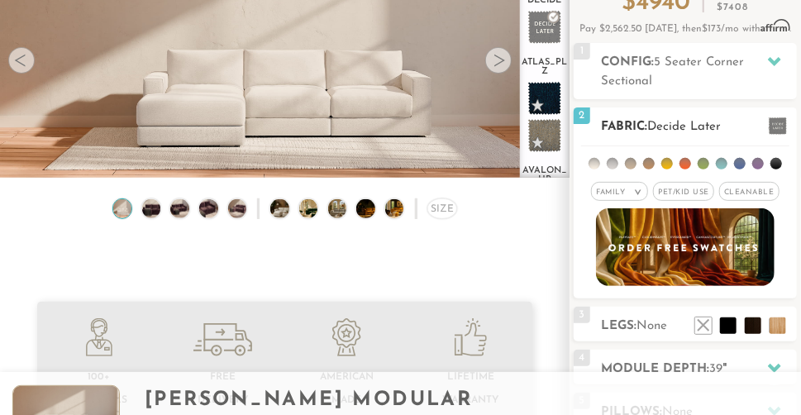
scroll to position [109, 0]
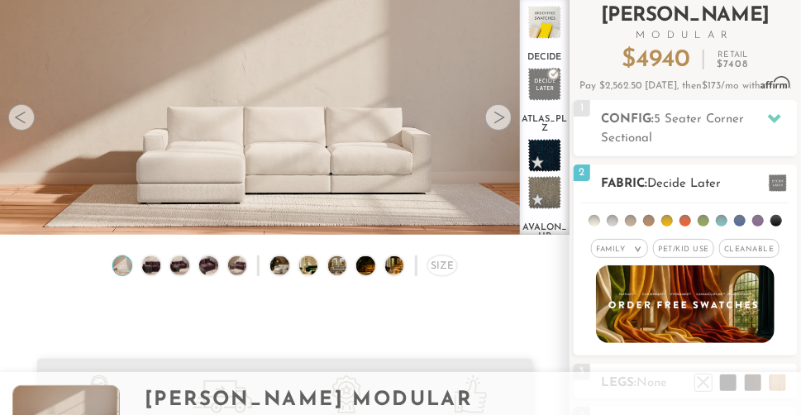
click at [677, 252] on span "Pet/Kid Use x" at bounding box center [683, 248] width 61 height 19
click at [741, 246] on span "Cleanable x" at bounding box center [755, 248] width 60 height 19
click at [601, 250] on em "Family" at bounding box center [599, 248] width 29 height 7
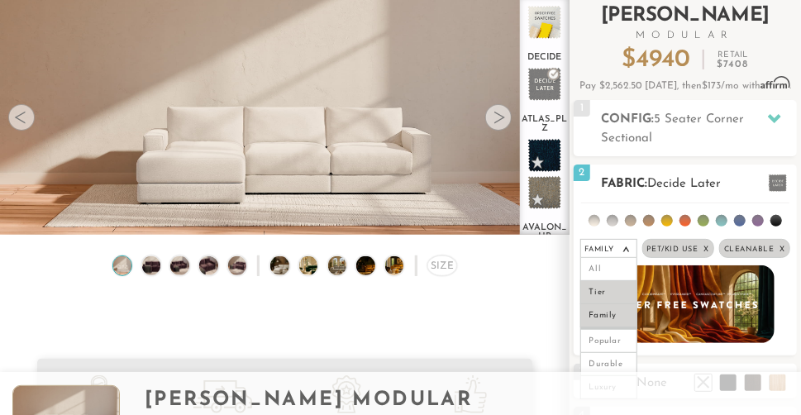
click at [611, 298] on li "Tier" at bounding box center [608, 292] width 57 height 23
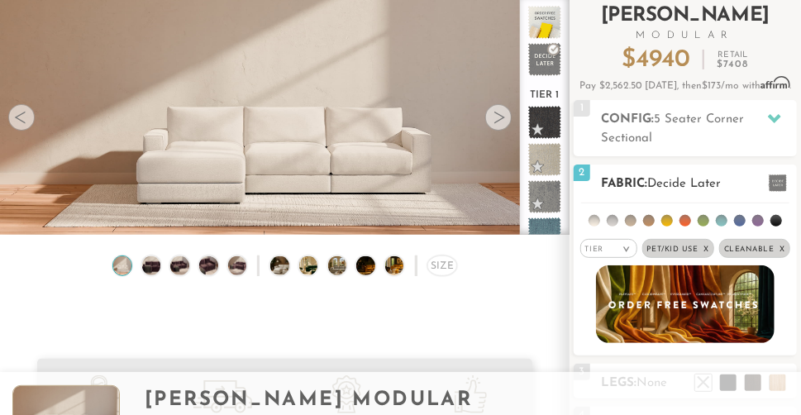
click at [611, 246] on div "Tier >" at bounding box center [608, 248] width 57 height 19
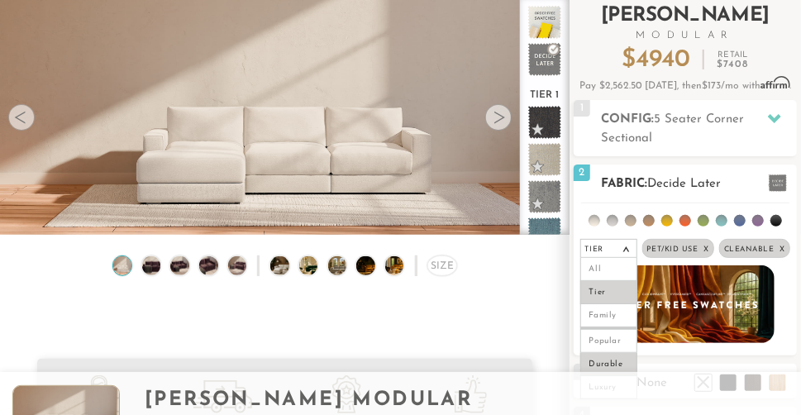
click at [616, 369] on li "Durable" at bounding box center [608, 364] width 57 height 23
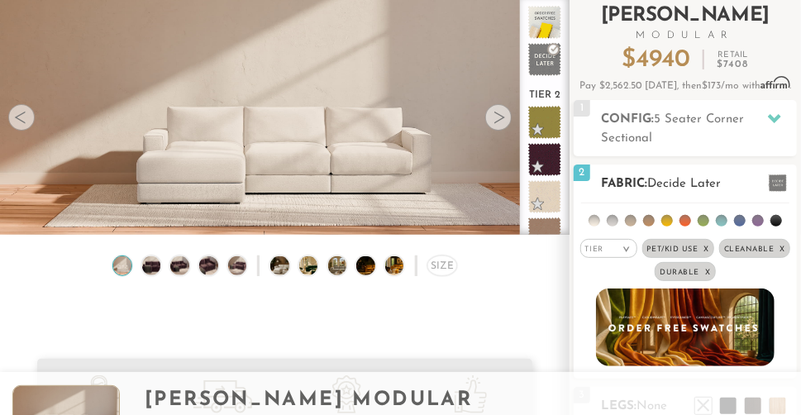
click at [691, 245] on span "Pet/Kid Use x" at bounding box center [678, 248] width 72 height 19
click at [689, 246] on span "Pet/Kid Use x" at bounding box center [678, 248] width 61 height 19
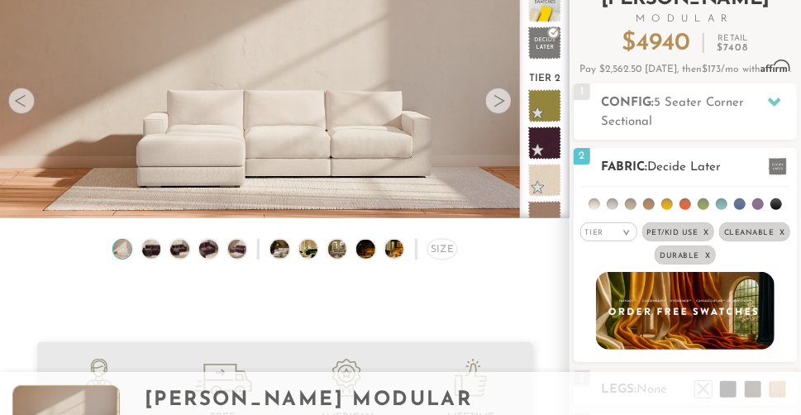
scroll to position [127, 0]
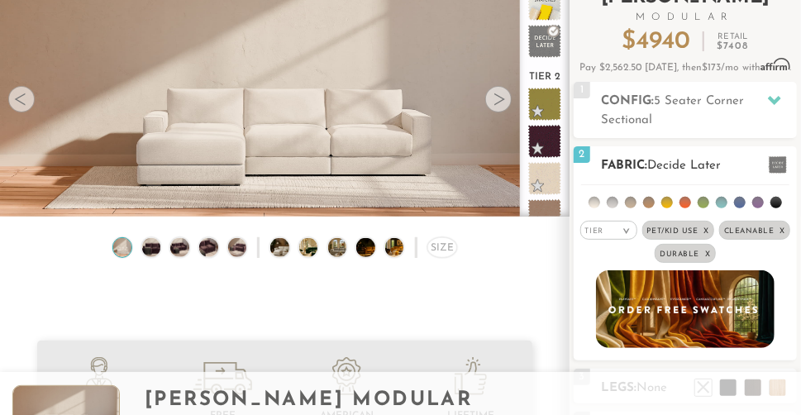
click at [707, 231] on em "x" at bounding box center [706, 230] width 6 height 7
click at [680, 235] on span "Pet/Kid Use x" at bounding box center [678, 230] width 61 height 19
click at [621, 229] on em ">" at bounding box center [626, 231] width 12 height 8
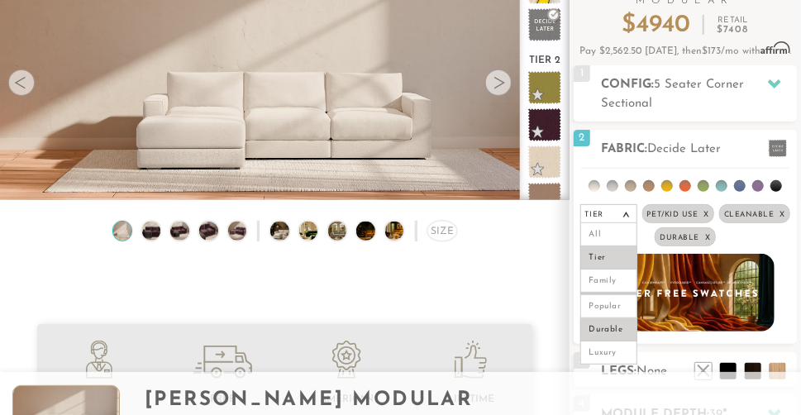
scroll to position [150, 0]
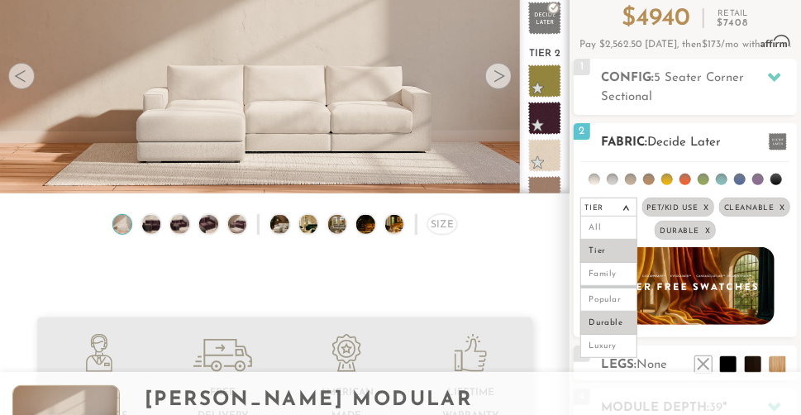
click at [685, 178] on li at bounding box center [685, 180] width 12 height 12
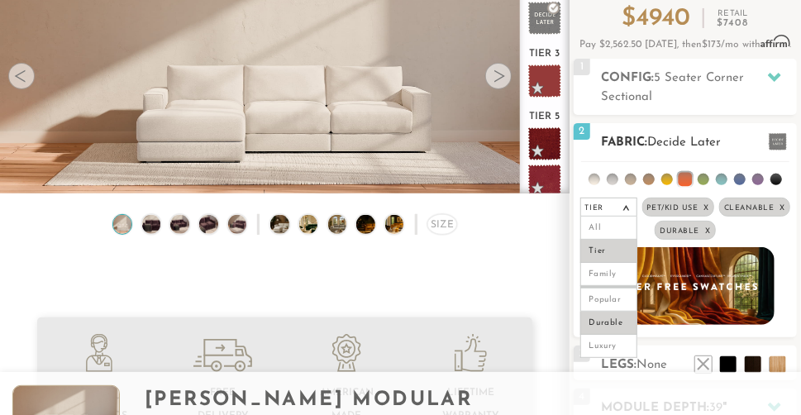
click at [670, 182] on li at bounding box center [667, 180] width 12 height 12
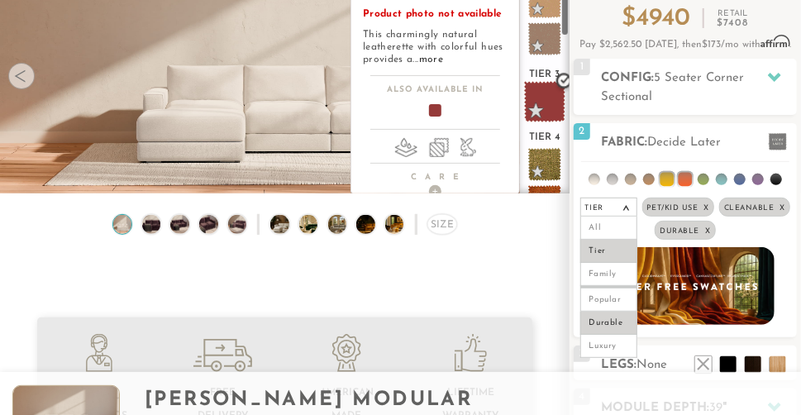
scroll to position [183, 0]
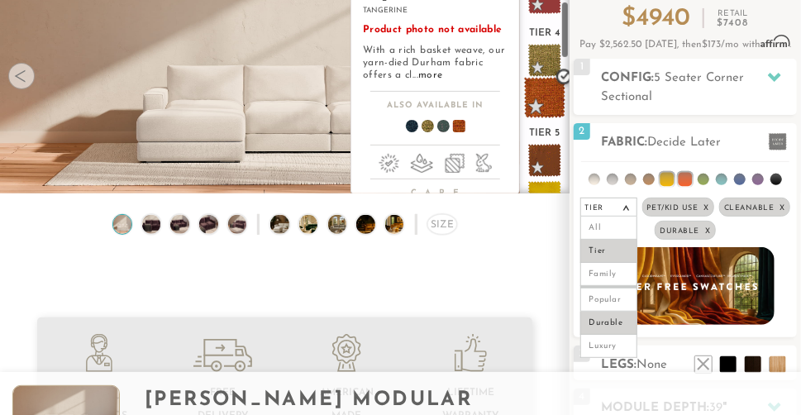
click at [547, 98] on span at bounding box center [544, 97] width 41 height 41
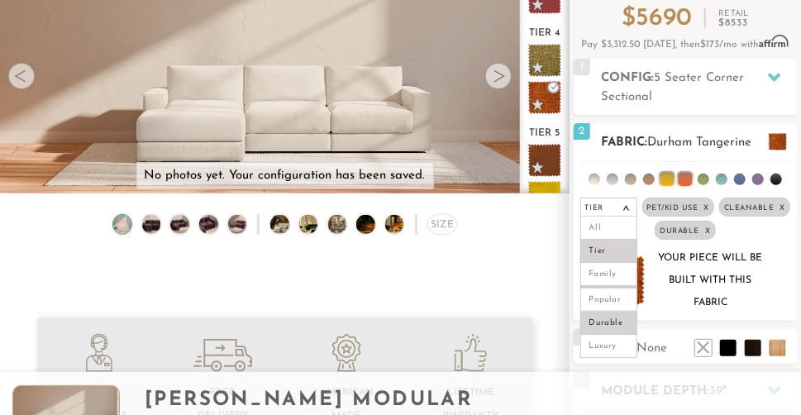
scroll to position [167, 0]
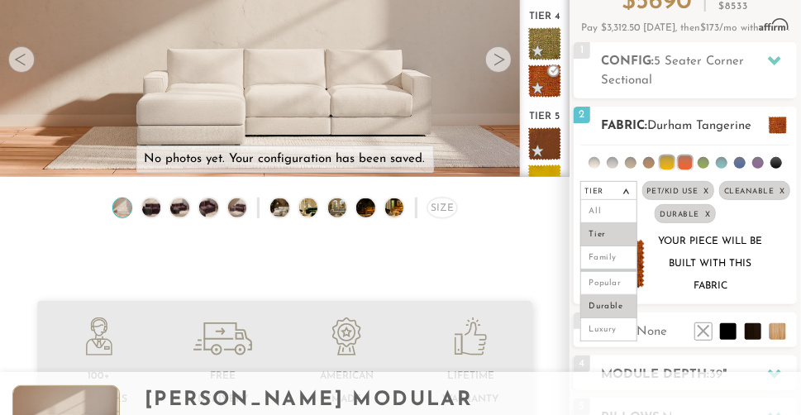
click at [652, 162] on li at bounding box center [649, 163] width 12 height 12
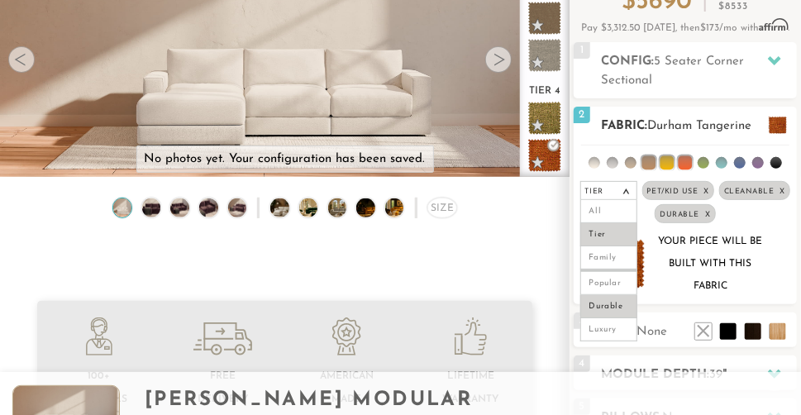
click at [629, 159] on li at bounding box center [631, 163] width 12 height 12
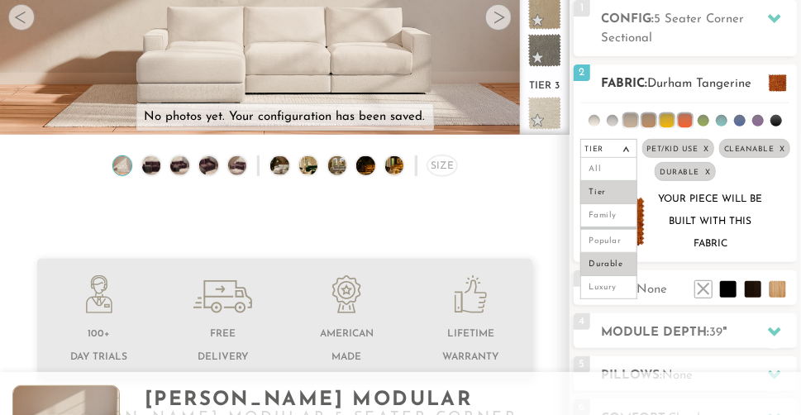
scroll to position [212, 0]
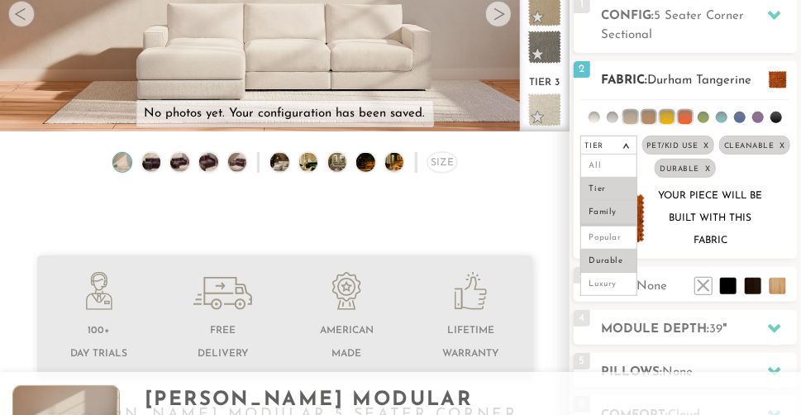
click at [620, 210] on li "Family" at bounding box center [608, 212] width 57 height 23
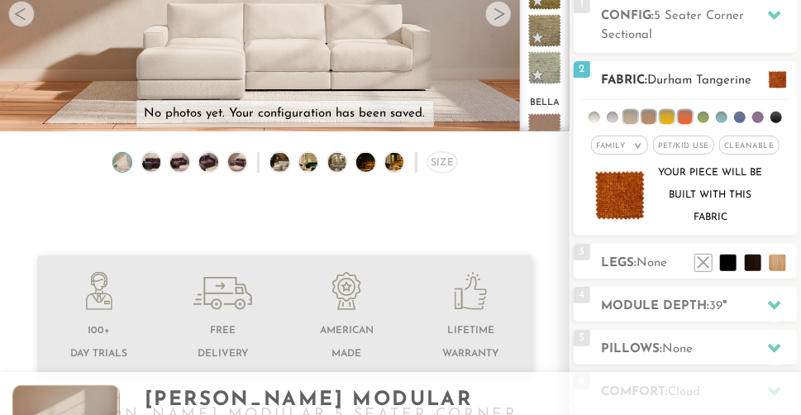
click at [677, 220] on div "Your piece will be built with this fabric" at bounding box center [710, 195] width 111 height 67
click at [630, 202] on img at bounding box center [620, 195] width 50 height 48
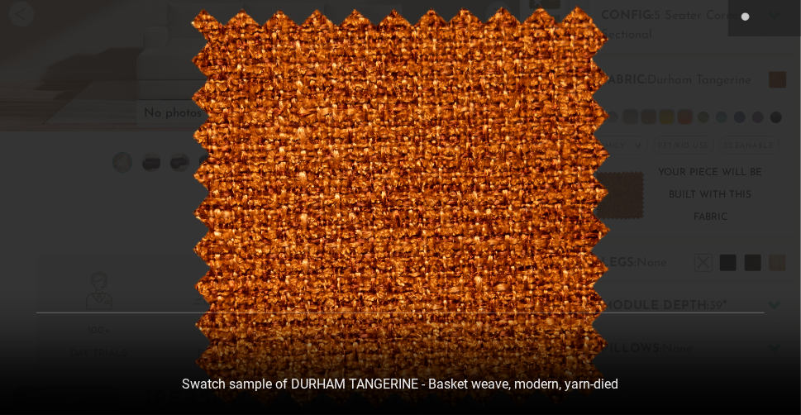
click at [164, 112] on div at bounding box center [400, 207] width 801 height 415
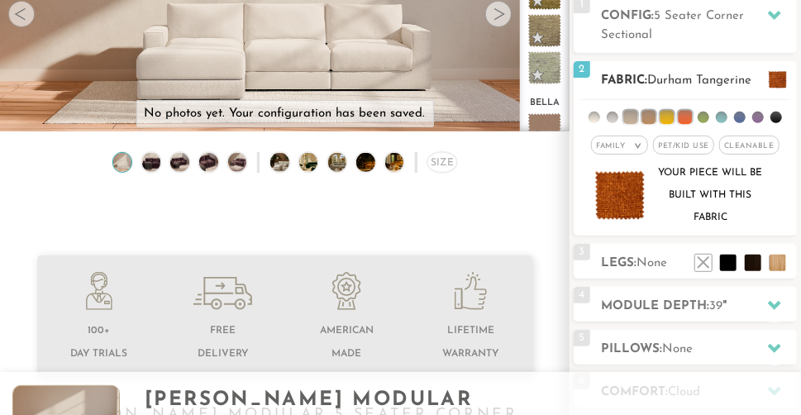
click at [667, 112] on li at bounding box center [667, 118] width 14 height 14
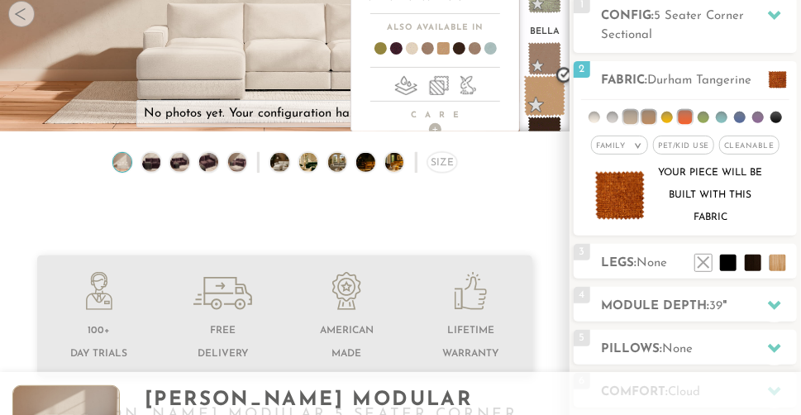
click at [543, 89] on span at bounding box center [544, 95] width 41 height 41
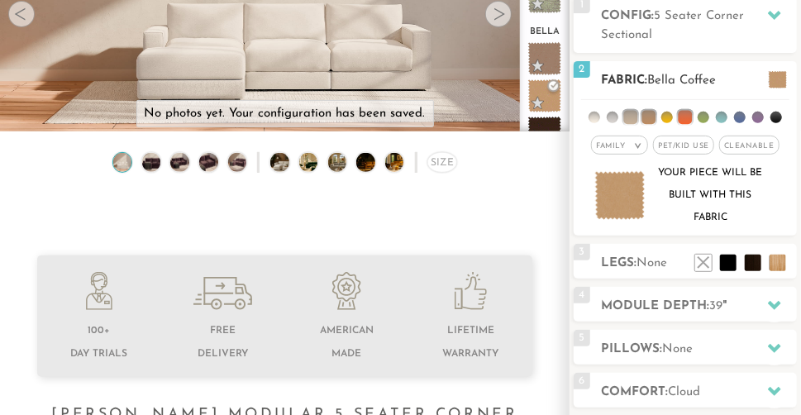
click at [628, 211] on img at bounding box center [620, 195] width 50 height 48
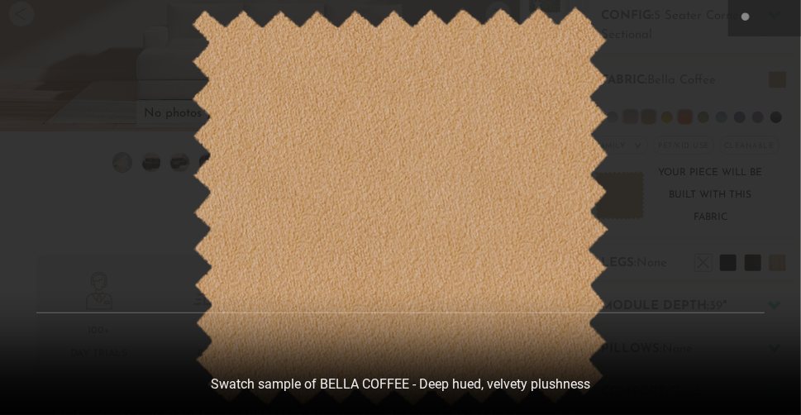
click at [686, 226] on div at bounding box center [400, 207] width 801 height 415
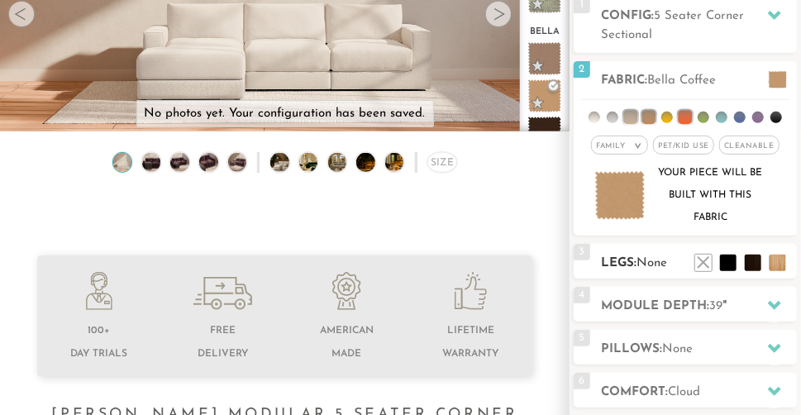
scroll to position [100, 0]
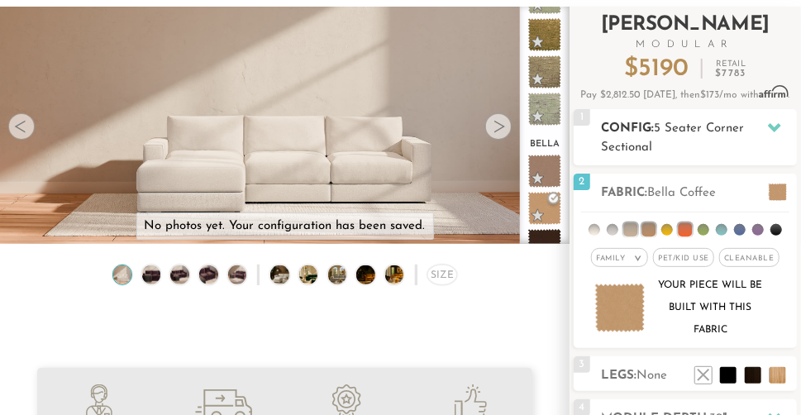
click at [607, 117] on div "1 Config: 5 Seater Corner Sectional R" at bounding box center [684, 137] width 223 height 56
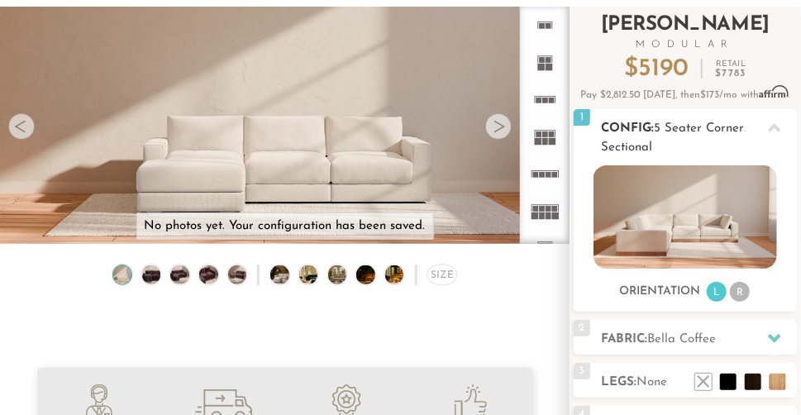
scroll to position [239, 0]
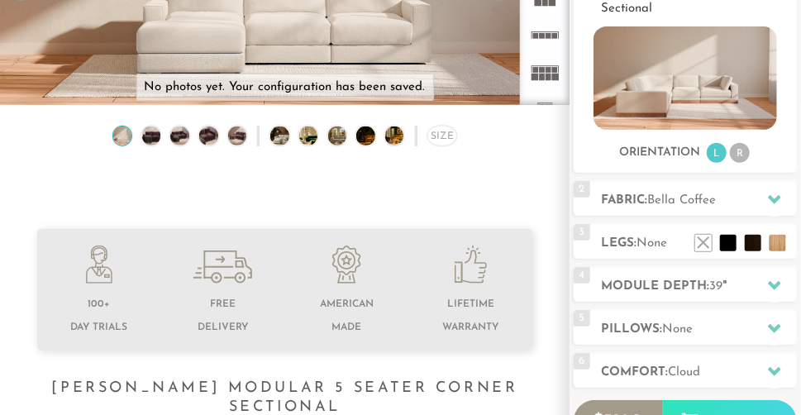
click at [687, 210] on h2 "Fabric: Bella Coffee" at bounding box center [699, 200] width 196 height 19
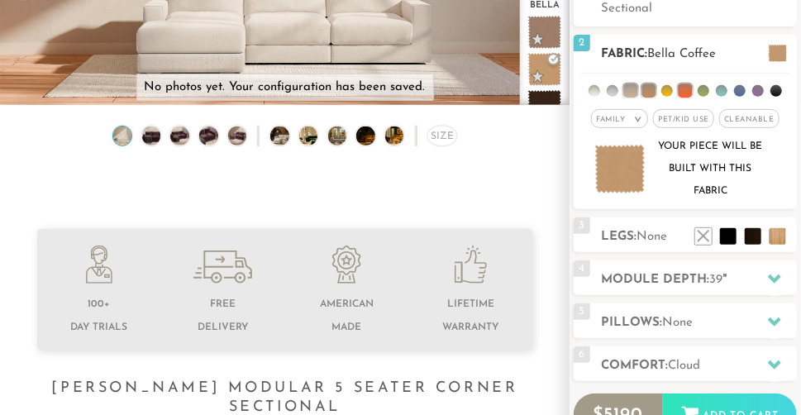
click at [752, 124] on span "Cleanable x" at bounding box center [749, 118] width 60 height 19
click at [682, 118] on span "Pet/Kid Use x" at bounding box center [678, 118] width 61 height 19
click at [603, 122] on em "Family" at bounding box center [599, 119] width 29 height 7
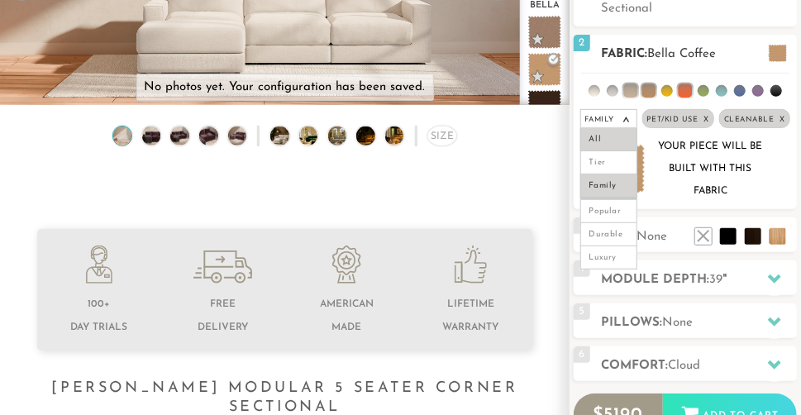
click at [616, 135] on li "All" at bounding box center [608, 139] width 57 height 23
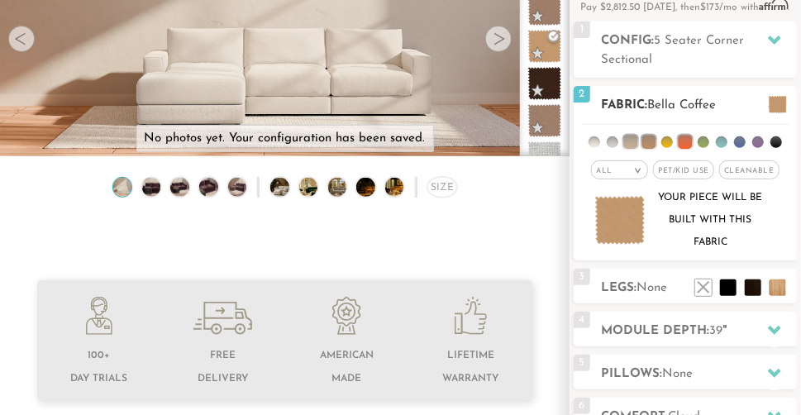
scroll to position [148, 0]
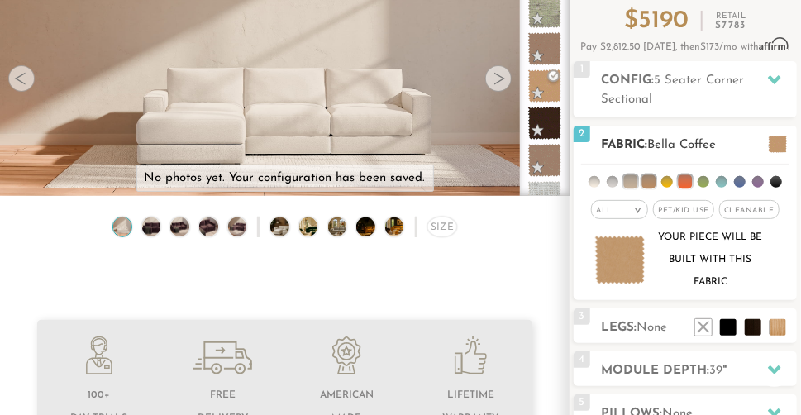
click at [609, 205] on div "All >" at bounding box center [619, 209] width 57 height 19
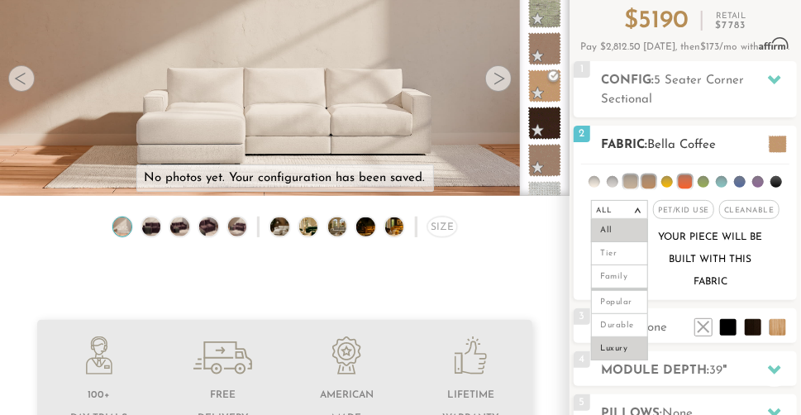
click at [628, 352] on li "Luxury" at bounding box center [619, 348] width 57 height 23
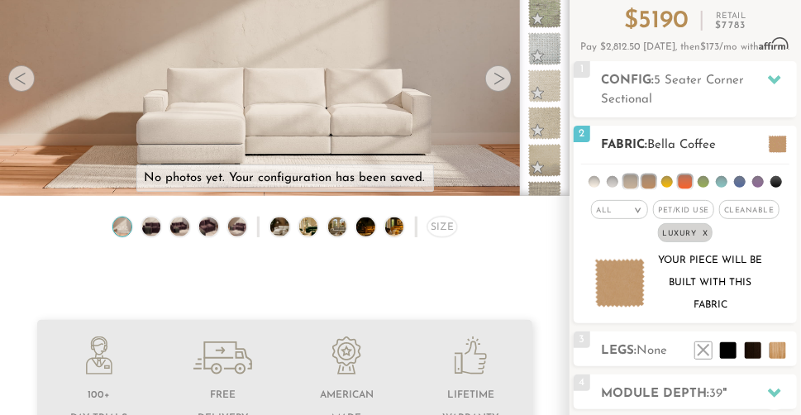
click at [614, 208] on div "All >" at bounding box center [619, 209] width 57 height 19
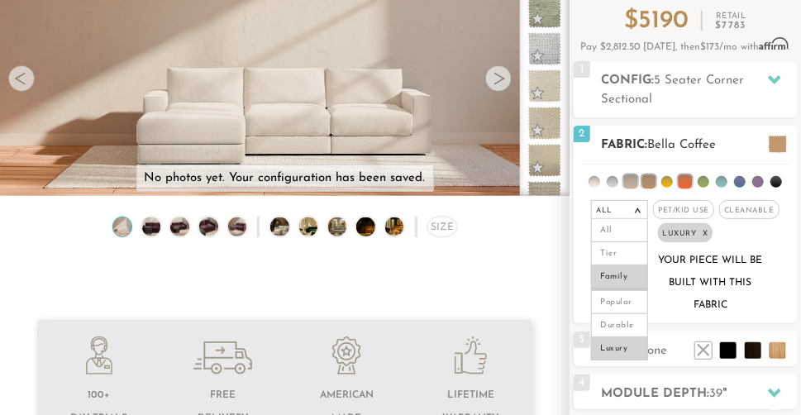
click at [625, 277] on li "Family" at bounding box center [619, 276] width 57 height 23
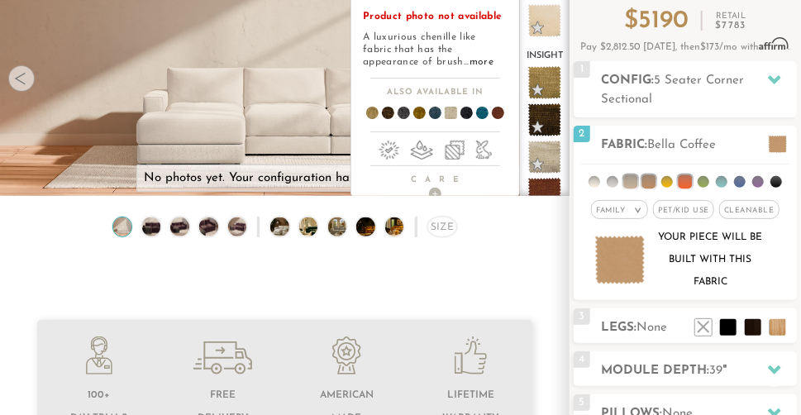
scroll to position [1181, 0]
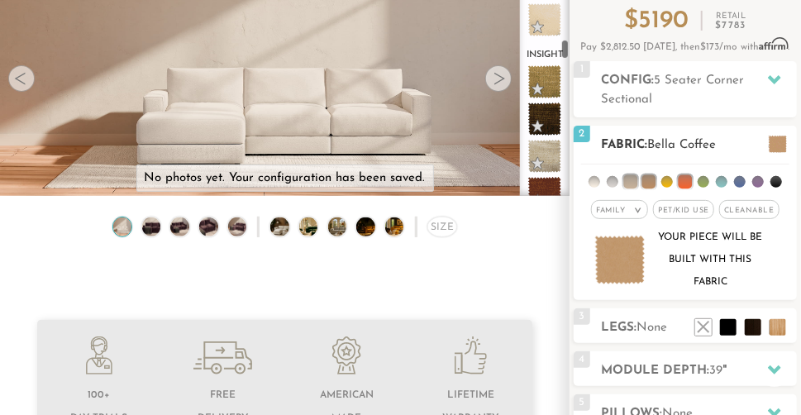
click at [684, 183] on li at bounding box center [685, 182] width 14 height 14
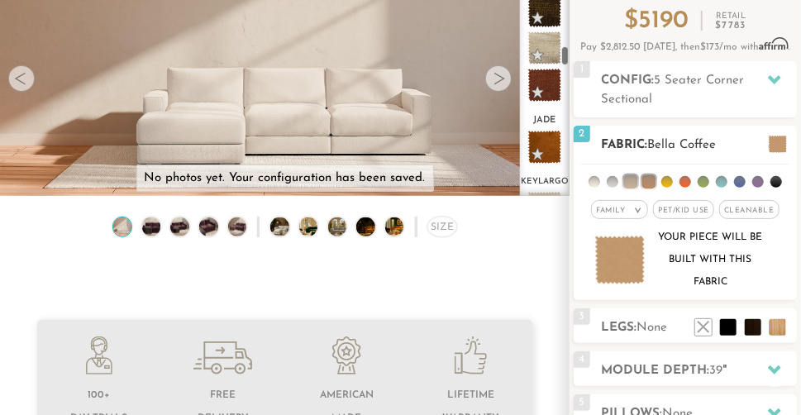
scroll to position [1081, 0]
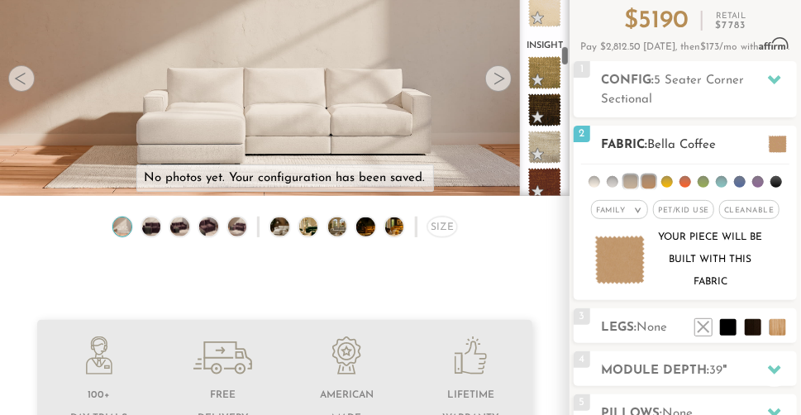
click at [685, 184] on li at bounding box center [685, 182] width 12 height 12
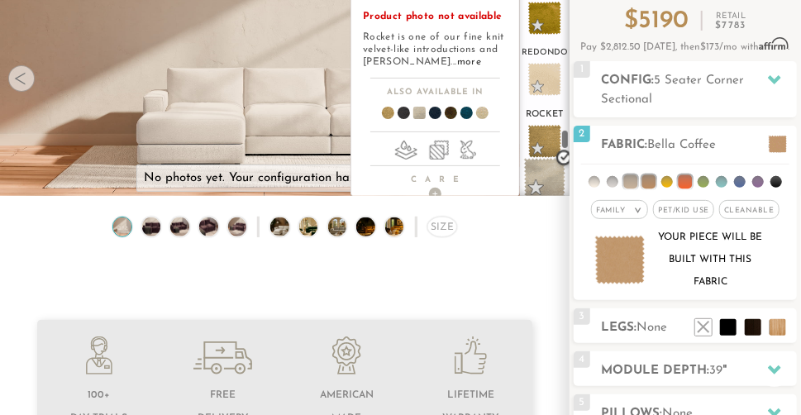
scroll to position [2531, 0]
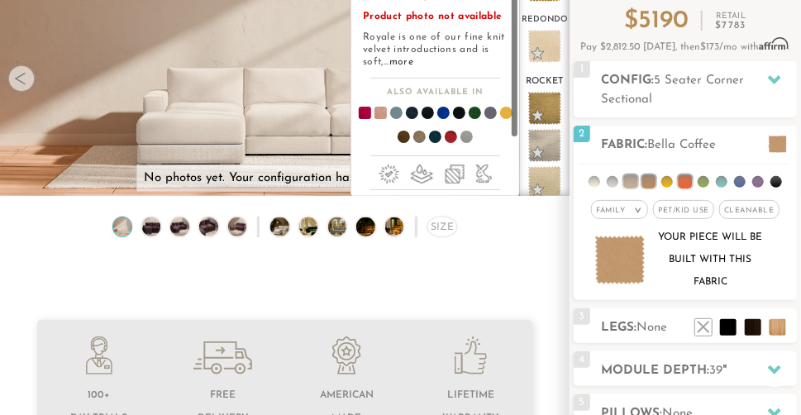
click at [382, 110] on span at bounding box center [374, 115] width 64 height 61
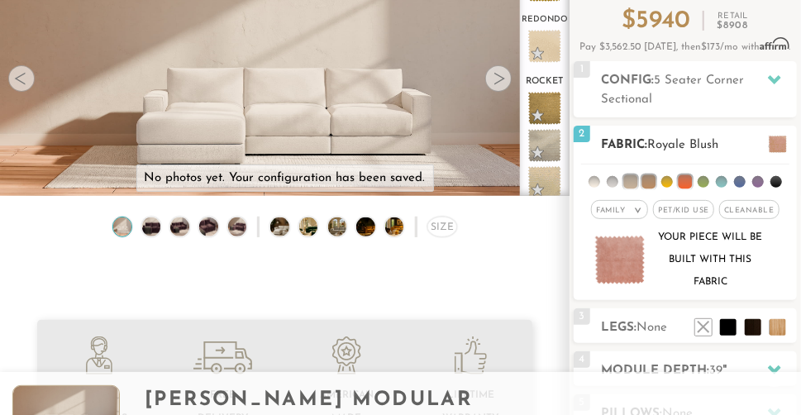
click at [633, 255] on img at bounding box center [620, 259] width 50 height 48
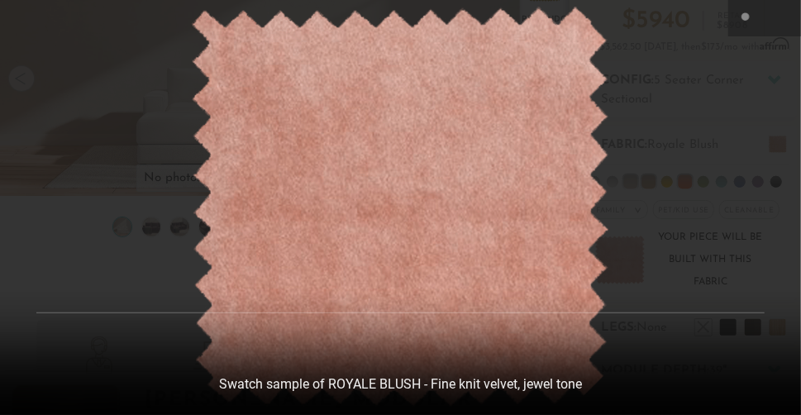
click at [773, 188] on div at bounding box center [400, 207] width 801 height 415
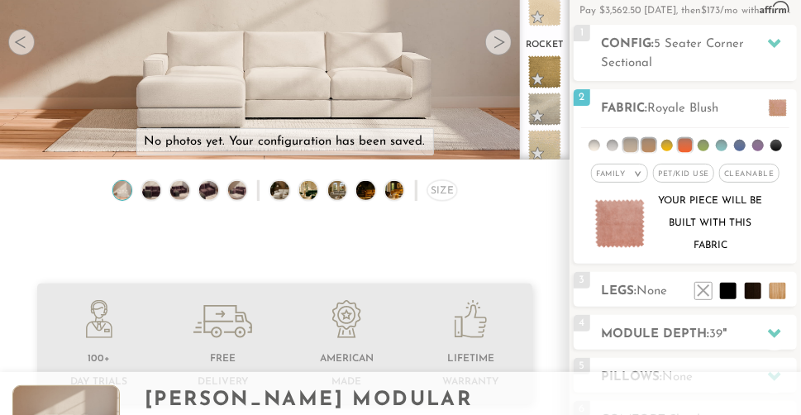
scroll to position [223, 0]
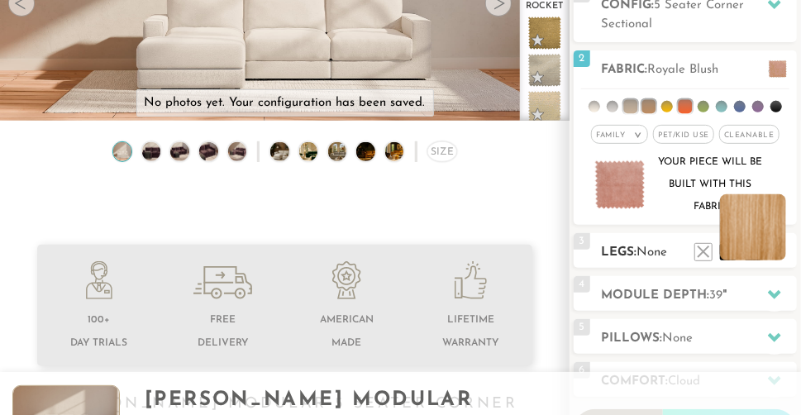
click at [779, 254] on li at bounding box center [753, 227] width 66 height 66
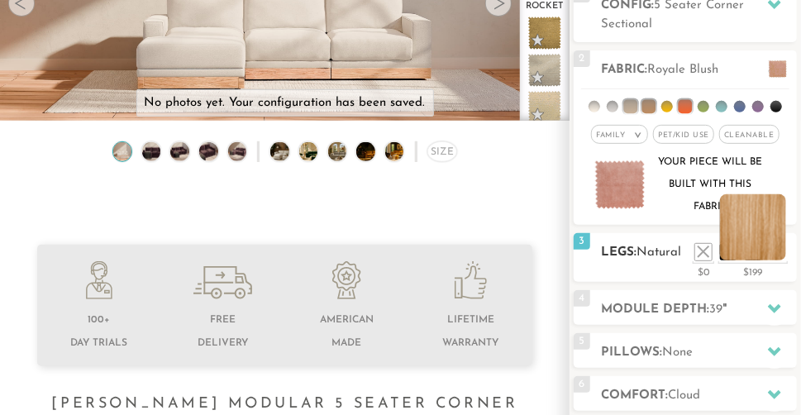
click at [779, 254] on li at bounding box center [753, 227] width 66 height 66
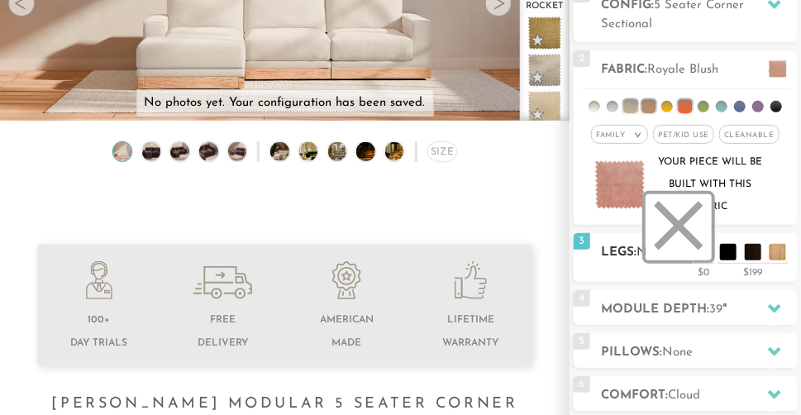
click at [705, 245] on li at bounding box center [678, 227] width 66 height 66
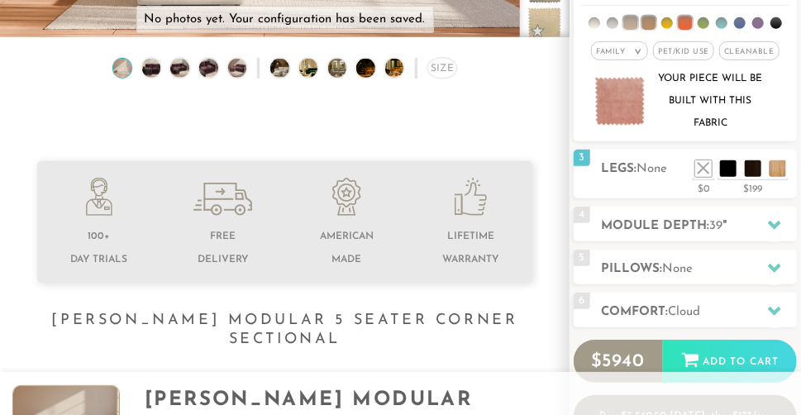
scroll to position [310, 0]
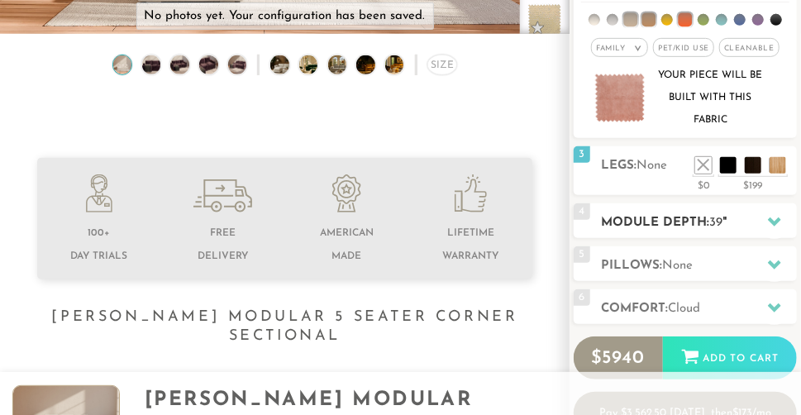
click at [775, 223] on icon at bounding box center [774, 221] width 13 height 9
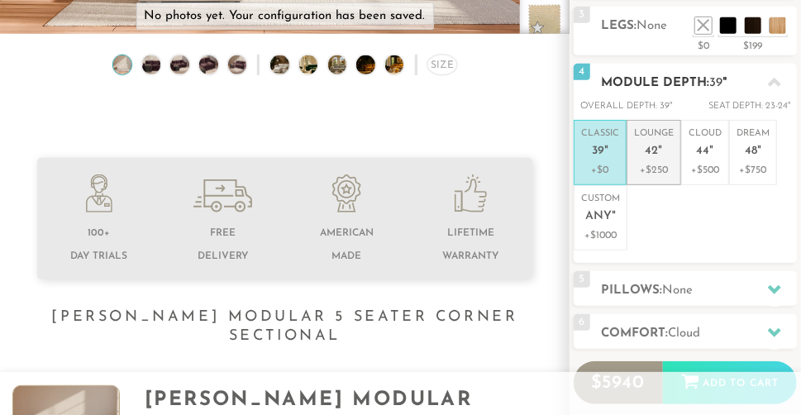
click at [649, 170] on p "+$250" at bounding box center [654, 170] width 40 height 15
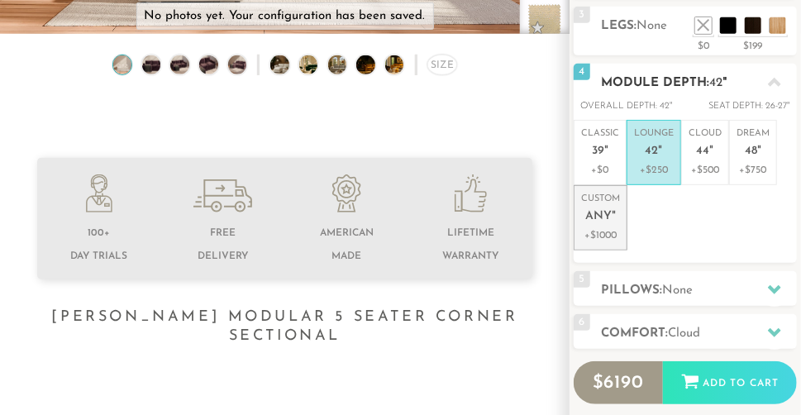
click at [592, 228] on p "+$1000" at bounding box center [600, 235] width 39 height 15
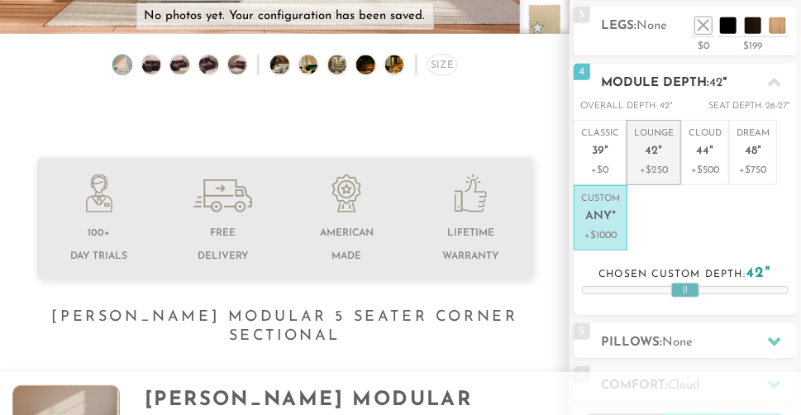
click at [666, 173] on p "+$250" at bounding box center [654, 170] width 40 height 15
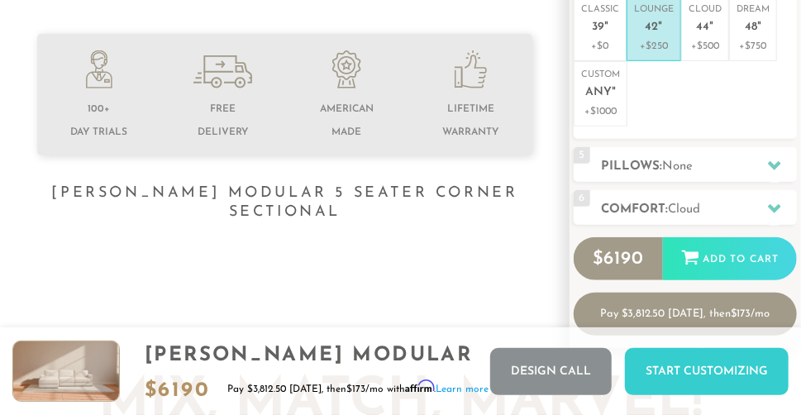
scroll to position [453, 0]
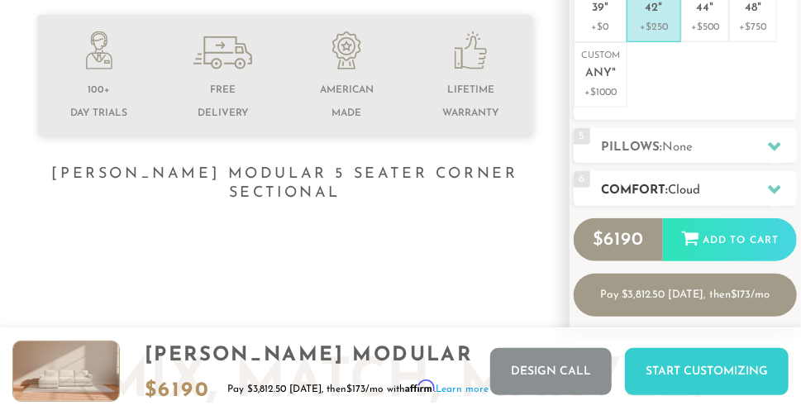
click at [748, 183] on h2 "Comfort: the Cloud" at bounding box center [699, 190] width 196 height 19
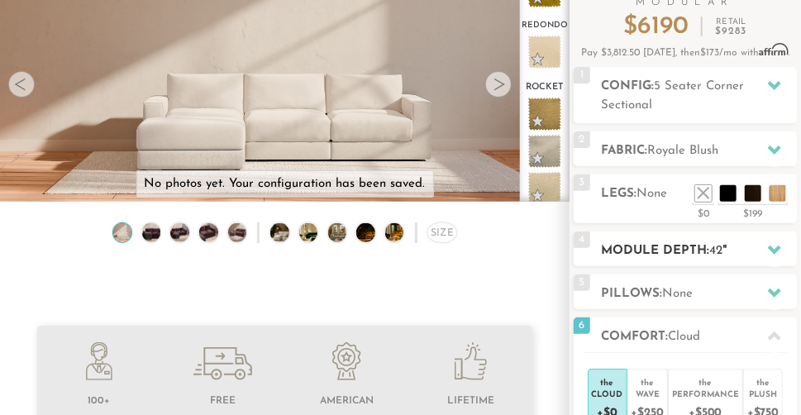
scroll to position [137, 0]
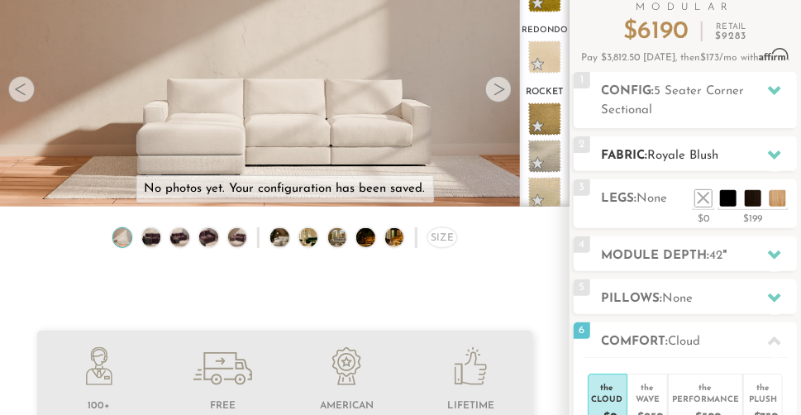
click at [757, 158] on h2 "Fabric: Royale Blush" at bounding box center [699, 155] width 196 height 19
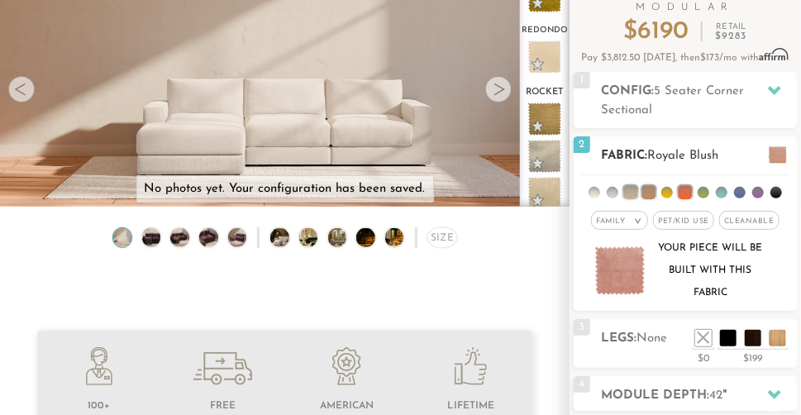
scroll to position [151, 0]
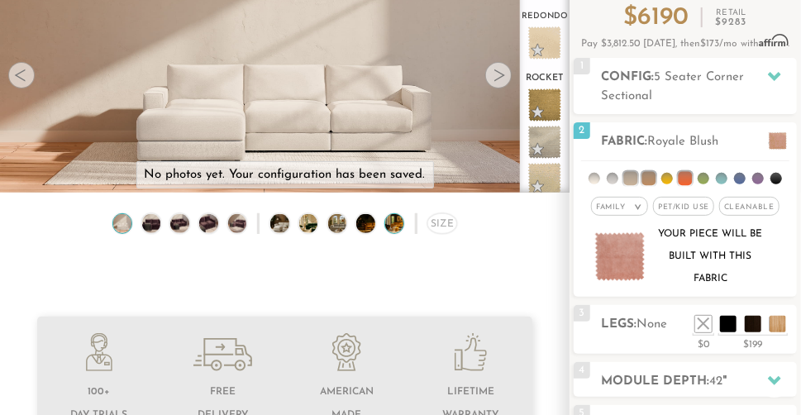
click at [401, 221] on img at bounding box center [401, 223] width 33 height 18
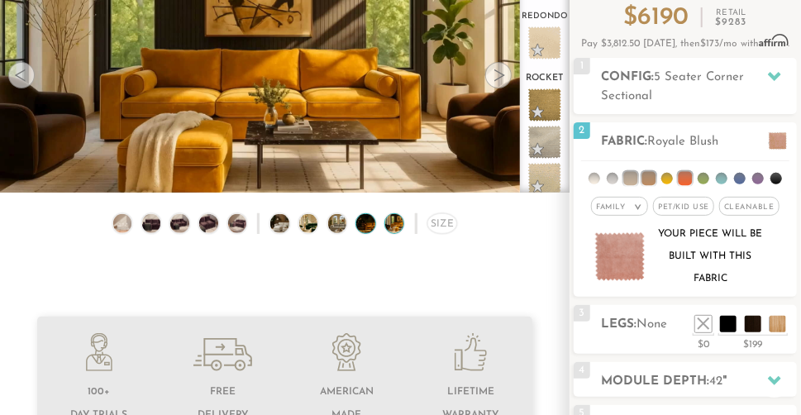
click at [367, 227] on img at bounding box center [372, 223] width 33 height 18
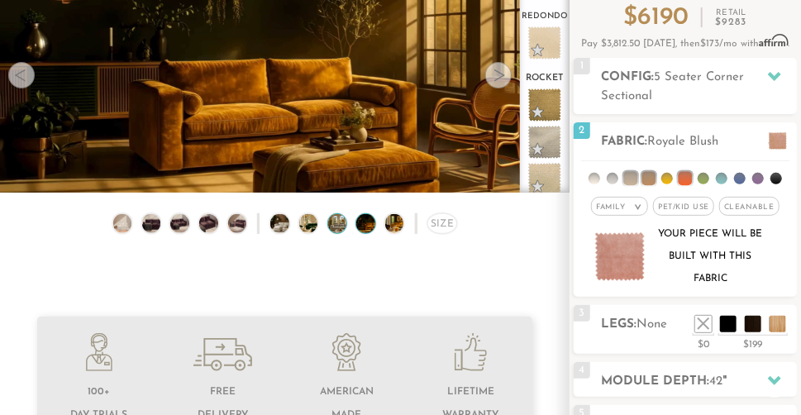
click at [339, 225] on img at bounding box center [344, 223] width 33 height 18
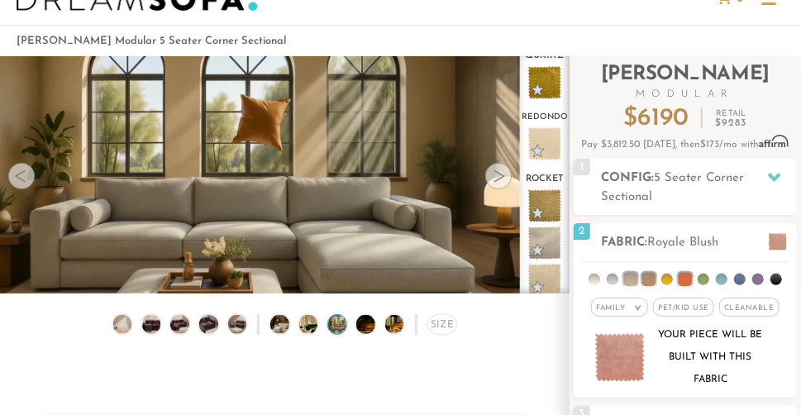
scroll to position [56, 0]
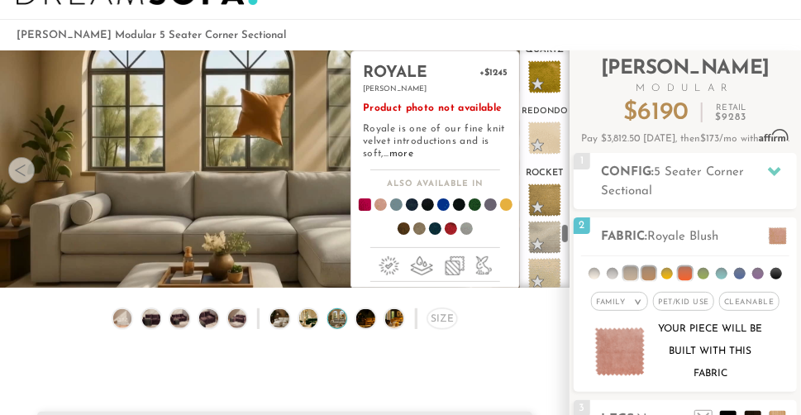
click at [533, 316] on span at bounding box center [544, 336] width 41 height 41
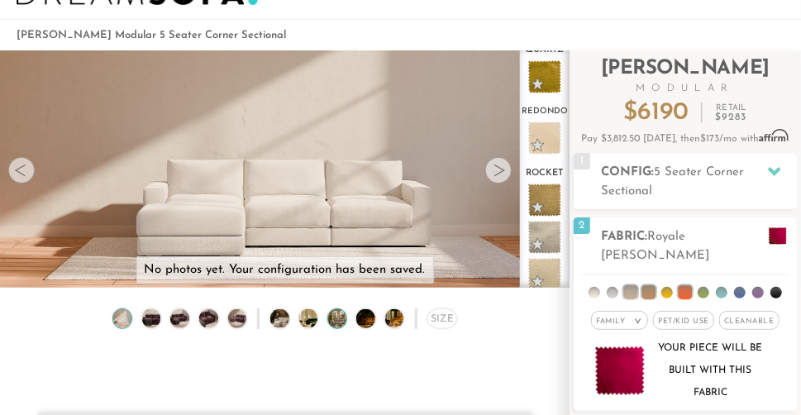
click at [339, 318] on img at bounding box center [344, 318] width 33 height 18
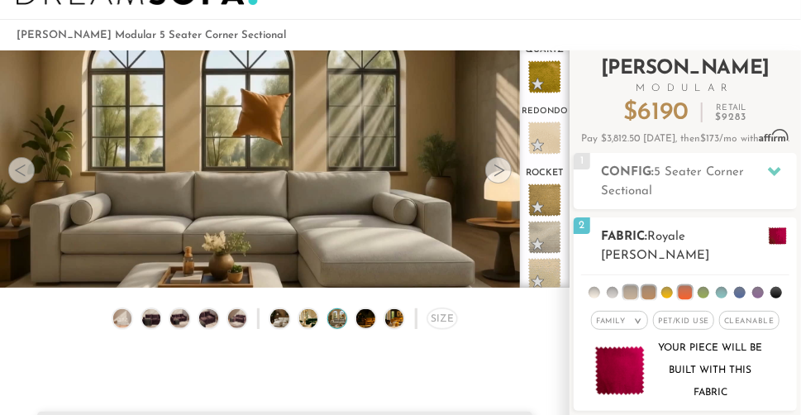
click at [688, 286] on li at bounding box center [685, 293] width 14 height 14
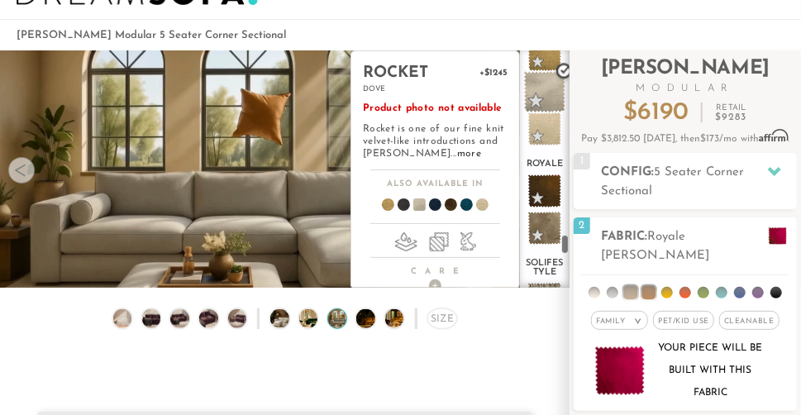
scroll to position [2342, 0]
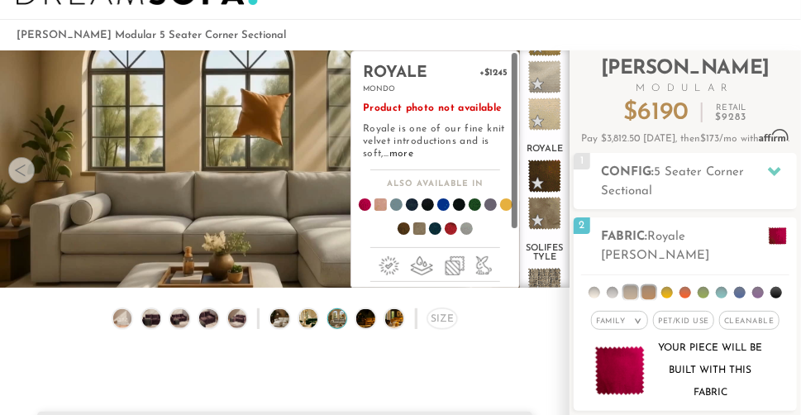
click at [383, 206] on span at bounding box center [374, 207] width 64 height 61
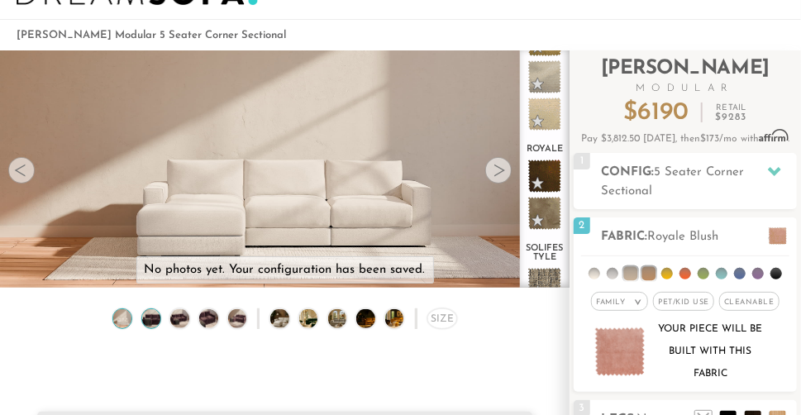
click at [154, 315] on img at bounding box center [151, 318] width 22 height 18
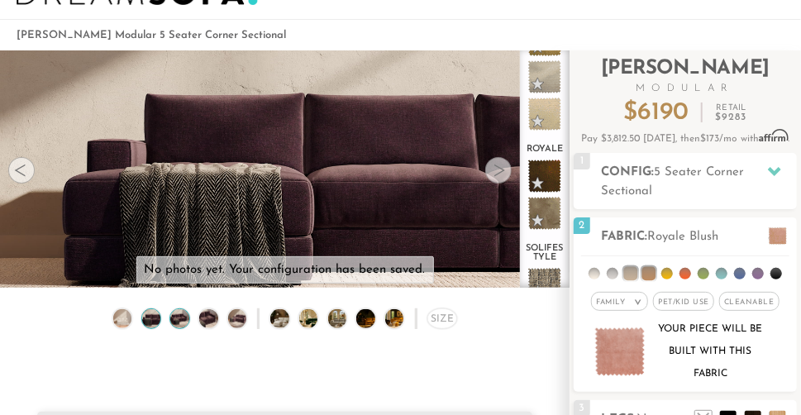
click at [176, 315] on img at bounding box center [180, 318] width 22 height 18
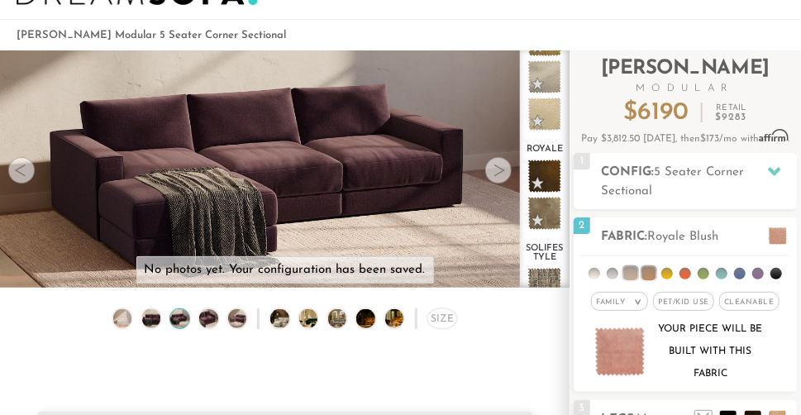
click at [189, 315] on div at bounding box center [179, 318] width 20 height 20
click at [187, 311] on img at bounding box center [180, 318] width 22 height 18
click at [207, 316] on img at bounding box center [208, 318] width 22 height 18
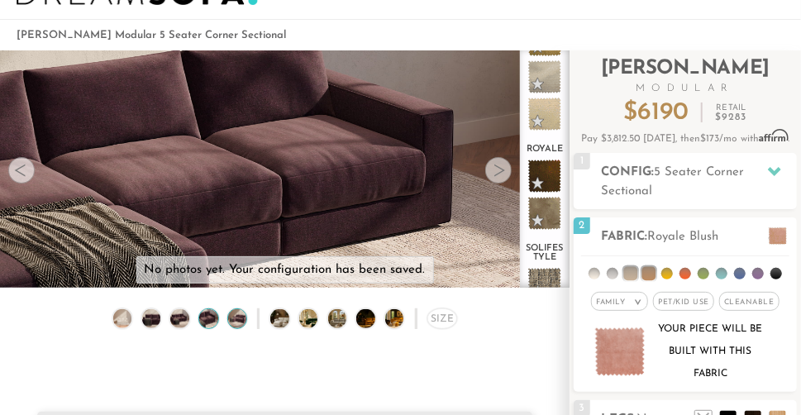
click at [236, 315] on img at bounding box center [237, 318] width 22 height 18
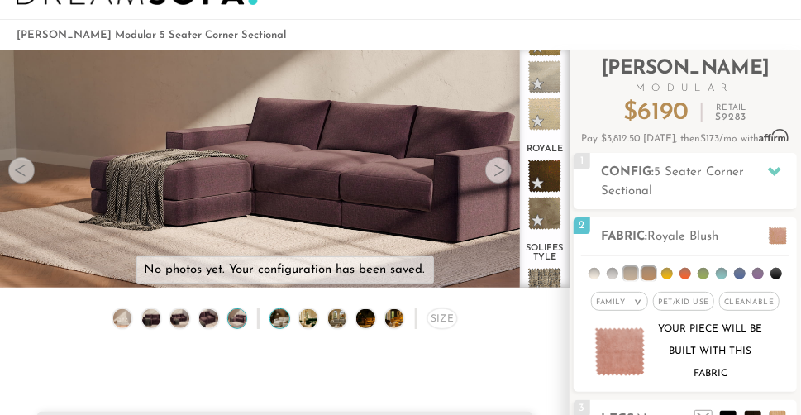
click at [278, 313] on img at bounding box center [286, 318] width 33 height 18
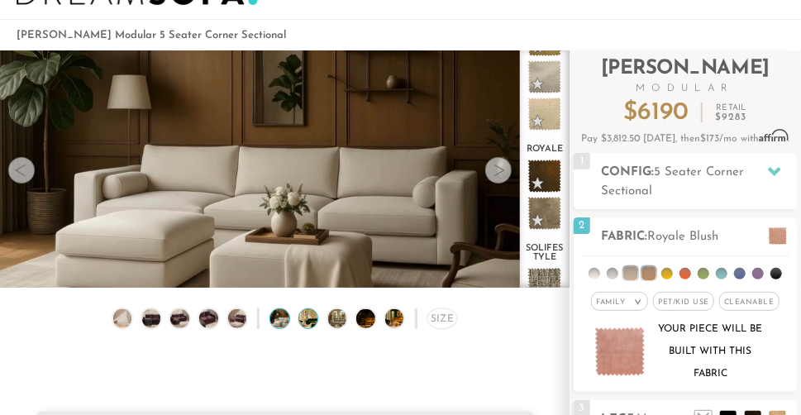
click at [300, 317] on img at bounding box center [315, 318] width 33 height 18
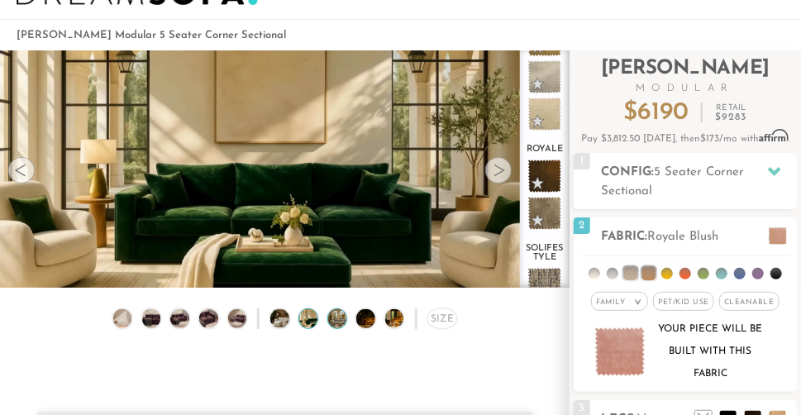
click at [334, 321] on img at bounding box center [344, 318] width 33 height 18
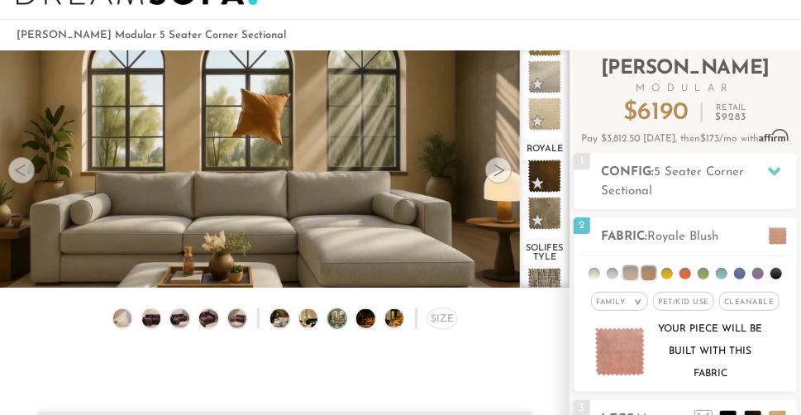
click at [375, 323] on div "Size" at bounding box center [284, 322] width 569 height 28
click at [371, 321] on img at bounding box center [372, 318] width 33 height 18
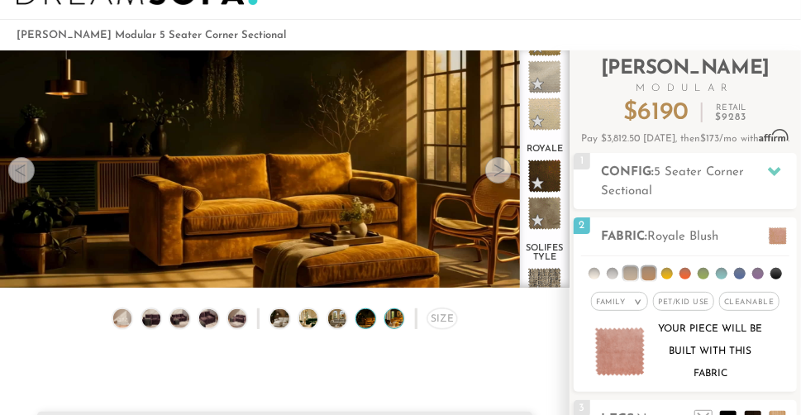
click at [391, 315] on img at bounding box center [401, 318] width 33 height 18
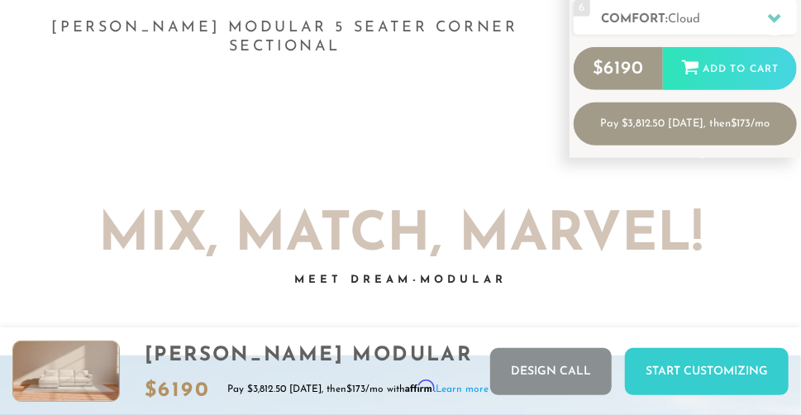
scroll to position [559, 0]
